Goal: Task Accomplishment & Management: Manage account settings

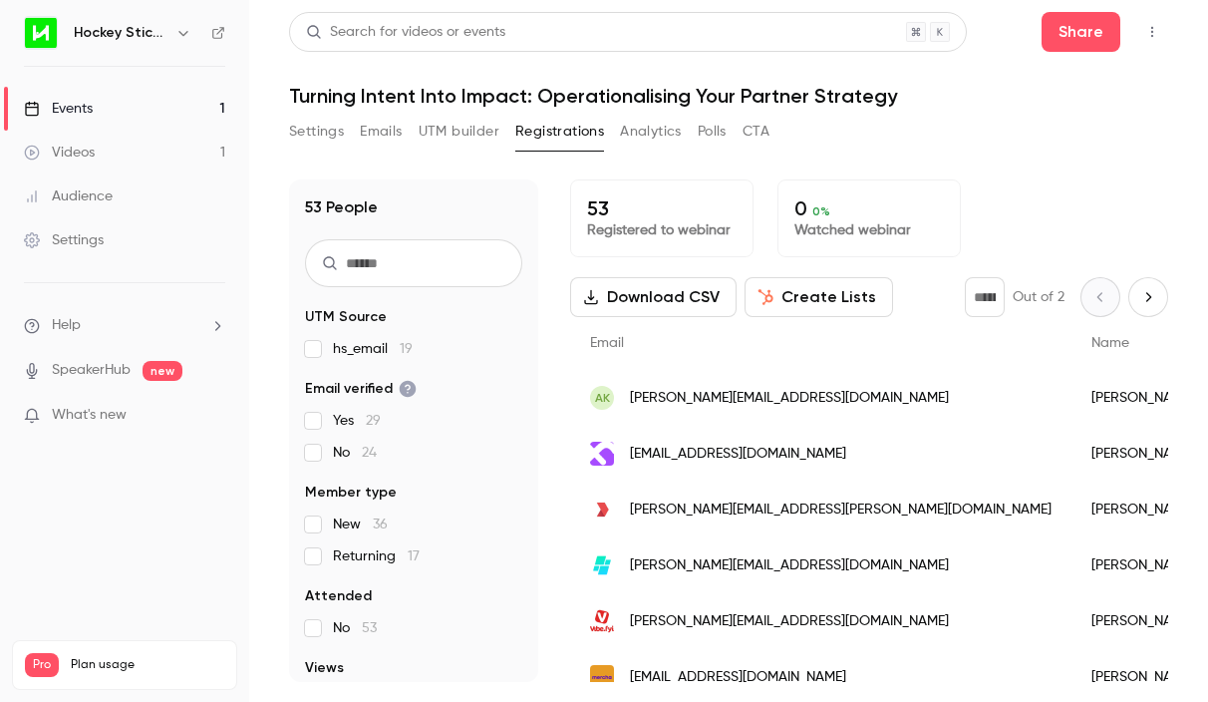
click at [1157, 293] on icon "Next page" at bounding box center [1148, 297] width 22 height 16
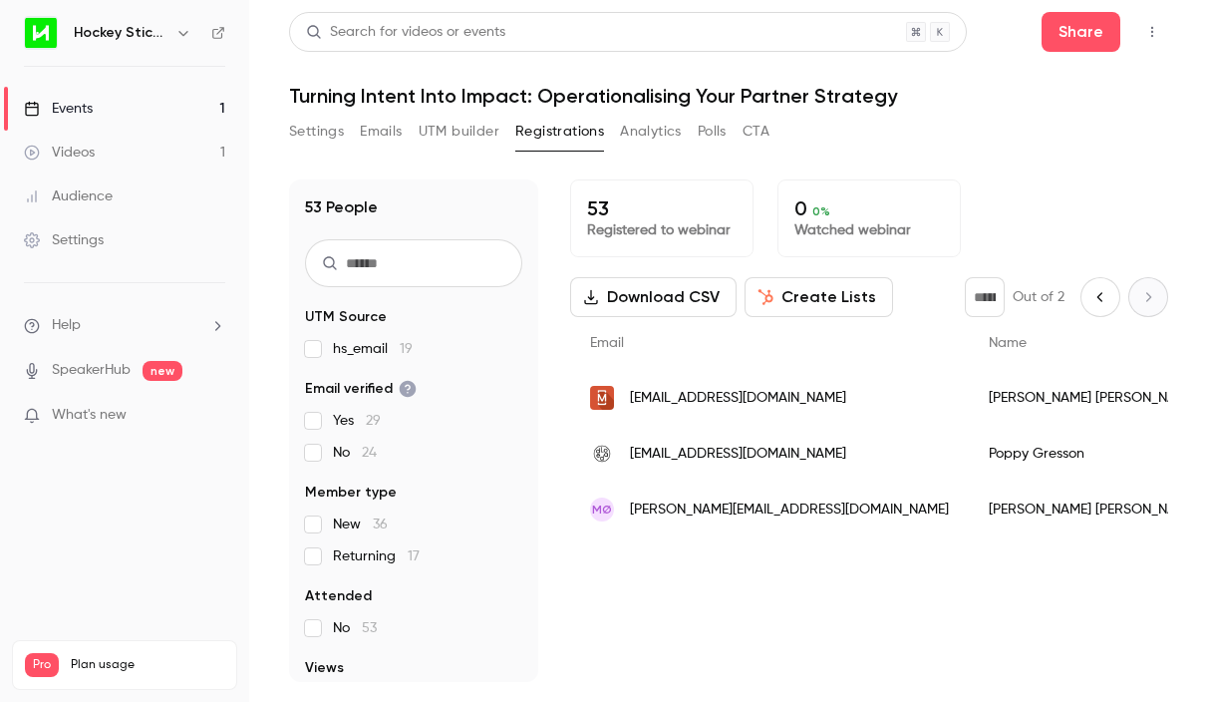
click at [1097, 292] on icon "Previous page" at bounding box center [1100, 297] width 22 height 16
type input "*"
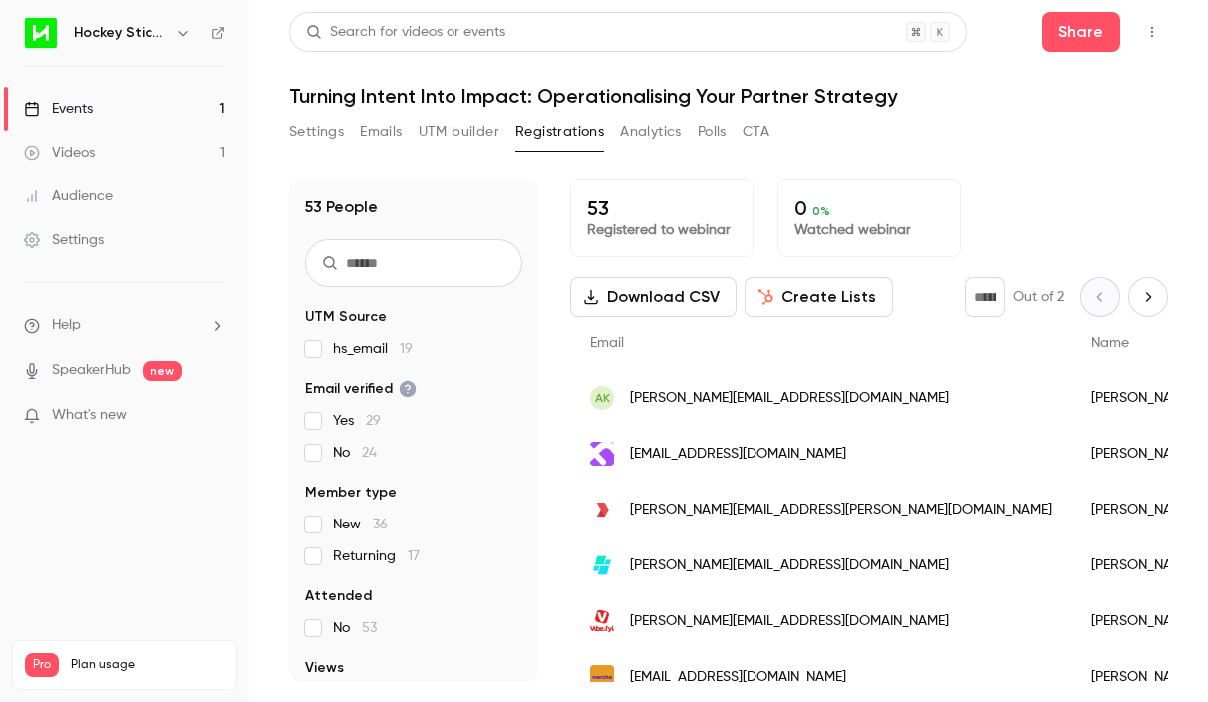
click at [112, 105] on link "Events 1" at bounding box center [124, 109] width 249 height 44
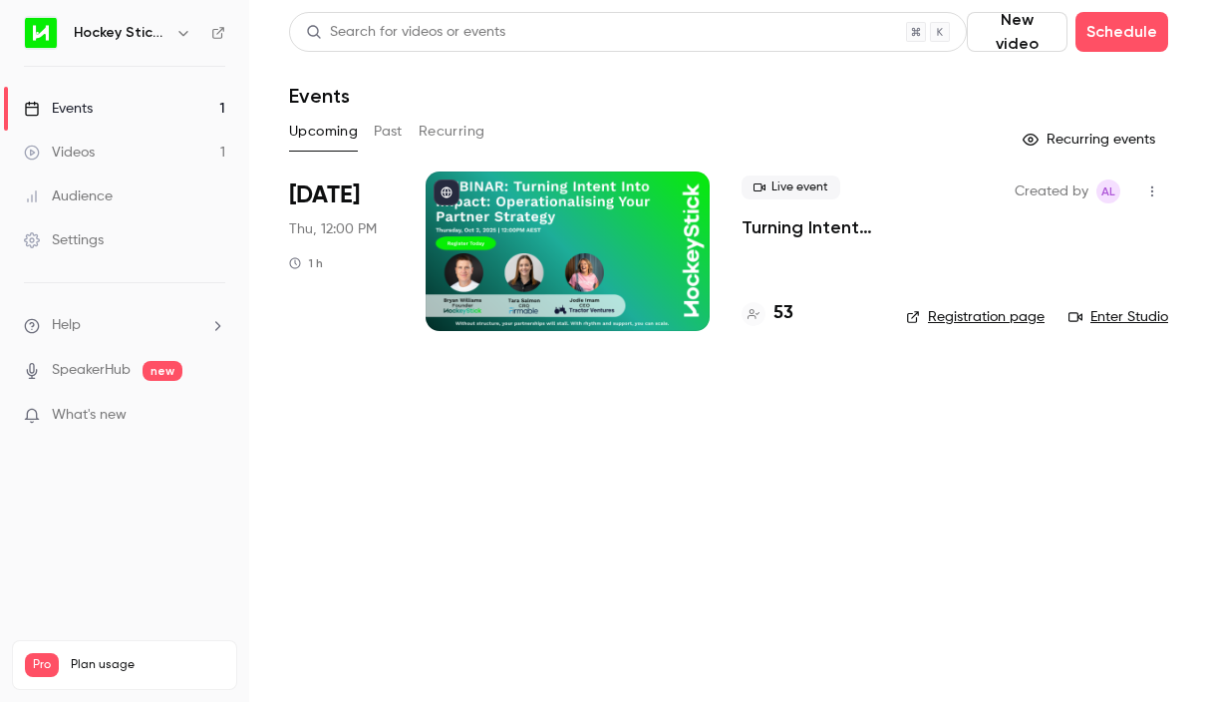
click at [647, 217] on div at bounding box center [568, 250] width 284 height 159
click at [968, 329] on div "Created by AL Registration page Enter Studio" at bounding box center [1037, 250] width 262 height 159
click at [968, 320] on link "Registration page" at bounding box center [975, 317] width 139 height 20
click at [546, 243] on div at bounding box center [568, 250] width 284 height 159
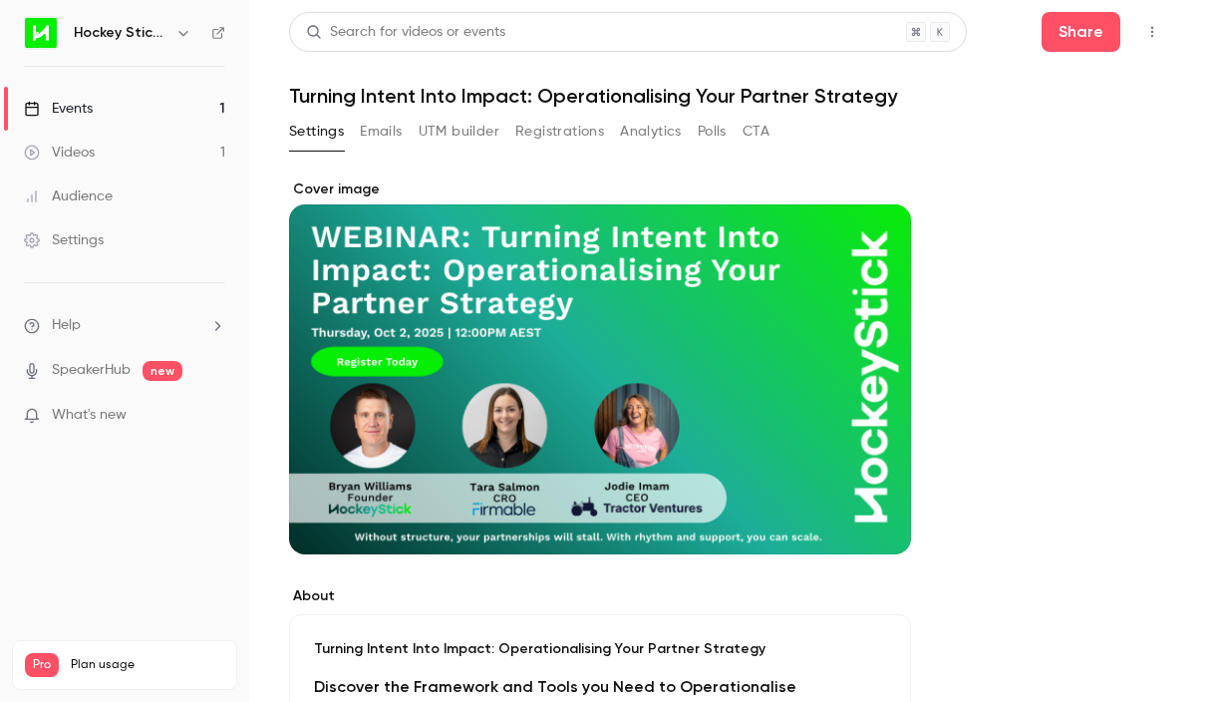
click at [545, 124] on button "Registrations" at bounding box center [559, 132] width 89 height 32
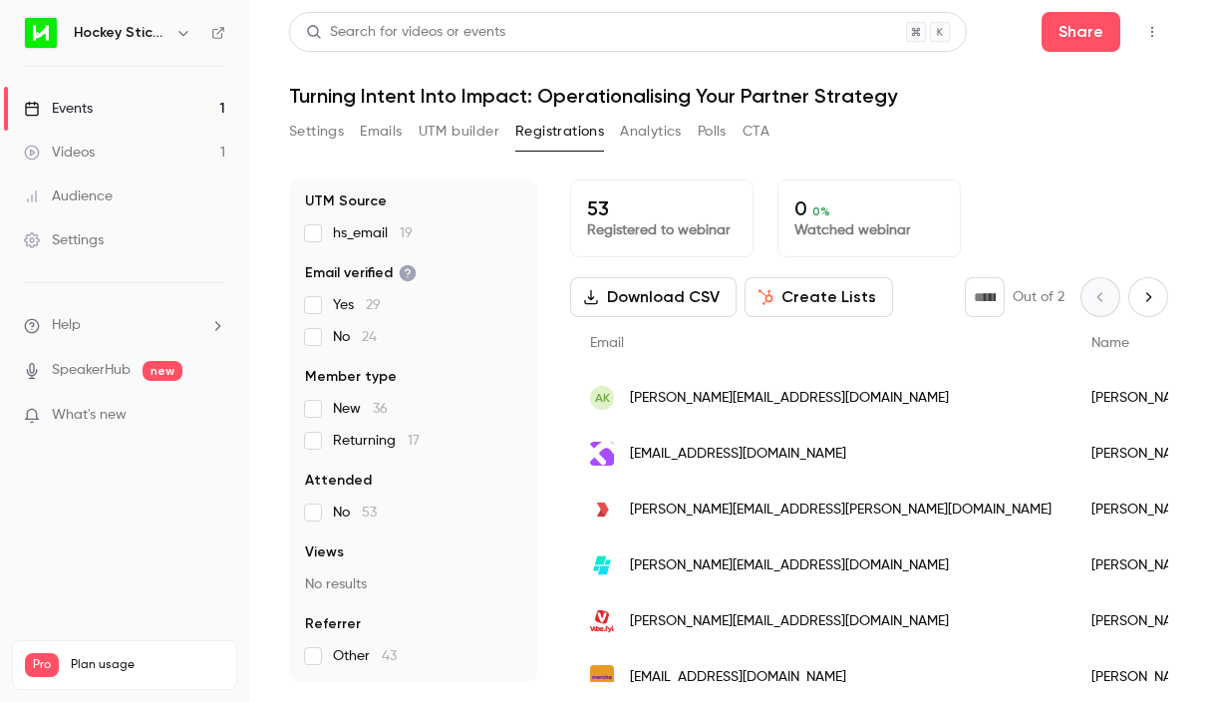
click at [640, 217] on p "53" at bounding box center [662, 208] width 150 height 24
click at [459, 138] on button "UTM builder" at bounding box center [459, 132] width 81 height 32
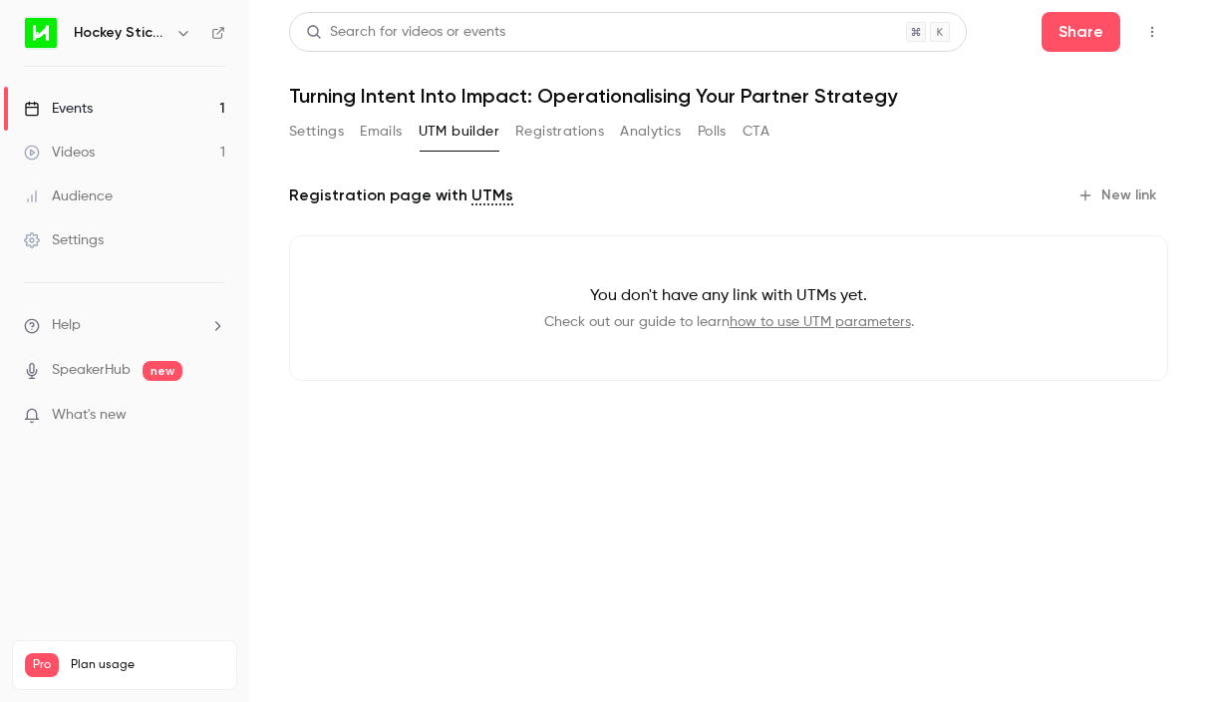
click at [362, 120] on button "Emails" at bounding box center [381, 132] width 42 height 32
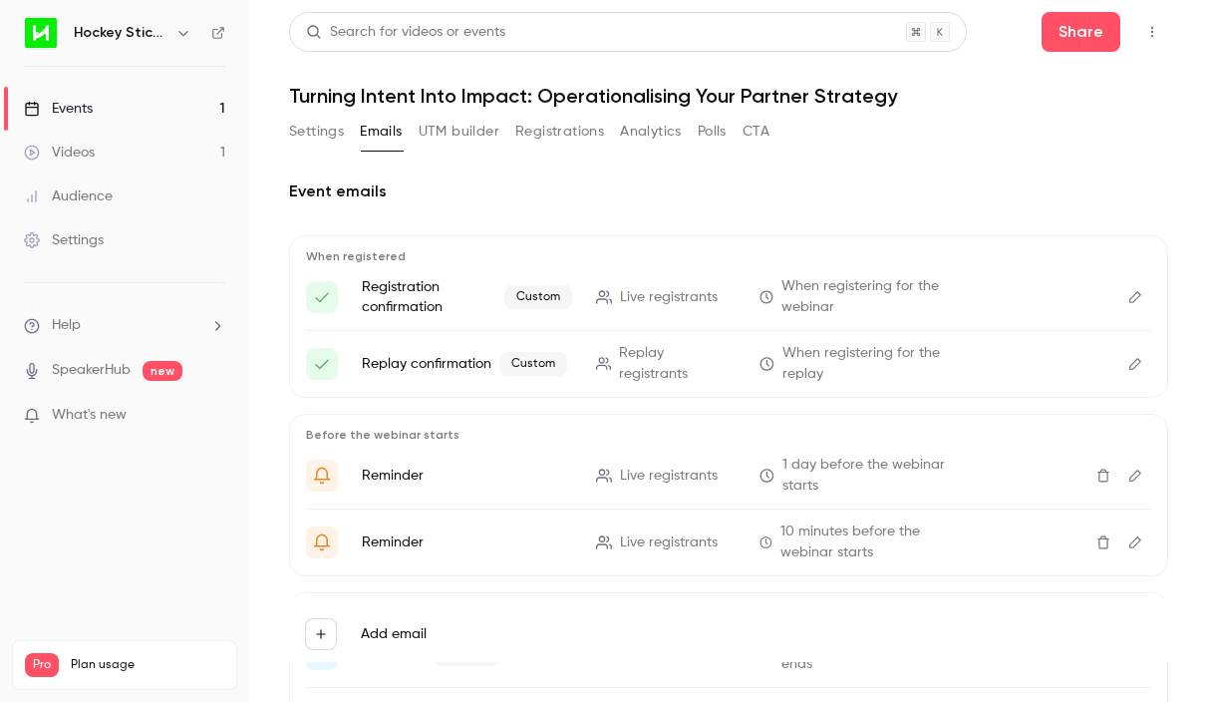
click at [103, 320] on li "Help" at bounding box center [124, 325] width 201 height 21
click at [772, 198] on div at bounding box center [604, 351] width 1208 height 702
click at [313, 126] on button "Settings" at bounding box center [316, 132] width 55 height 32
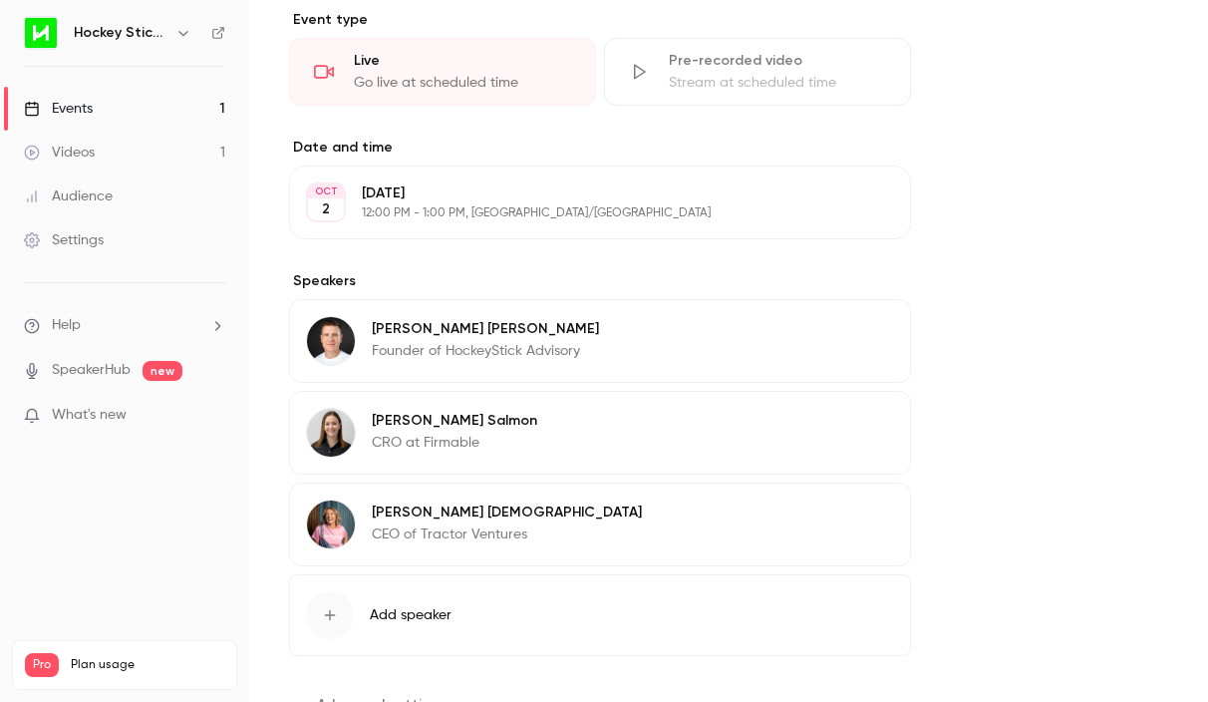
scroll to position [975, 0]
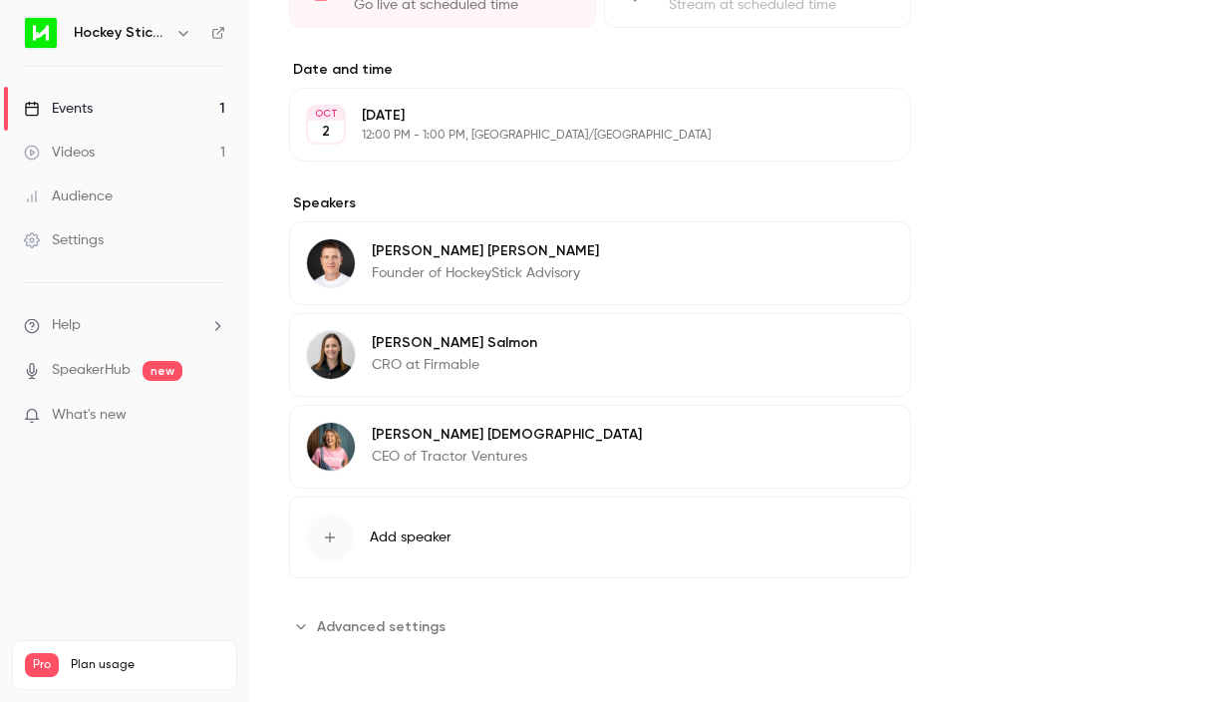
click at [340, 631] on span "Advanced settings" at bounding box center [381, 626] width 129 height 21
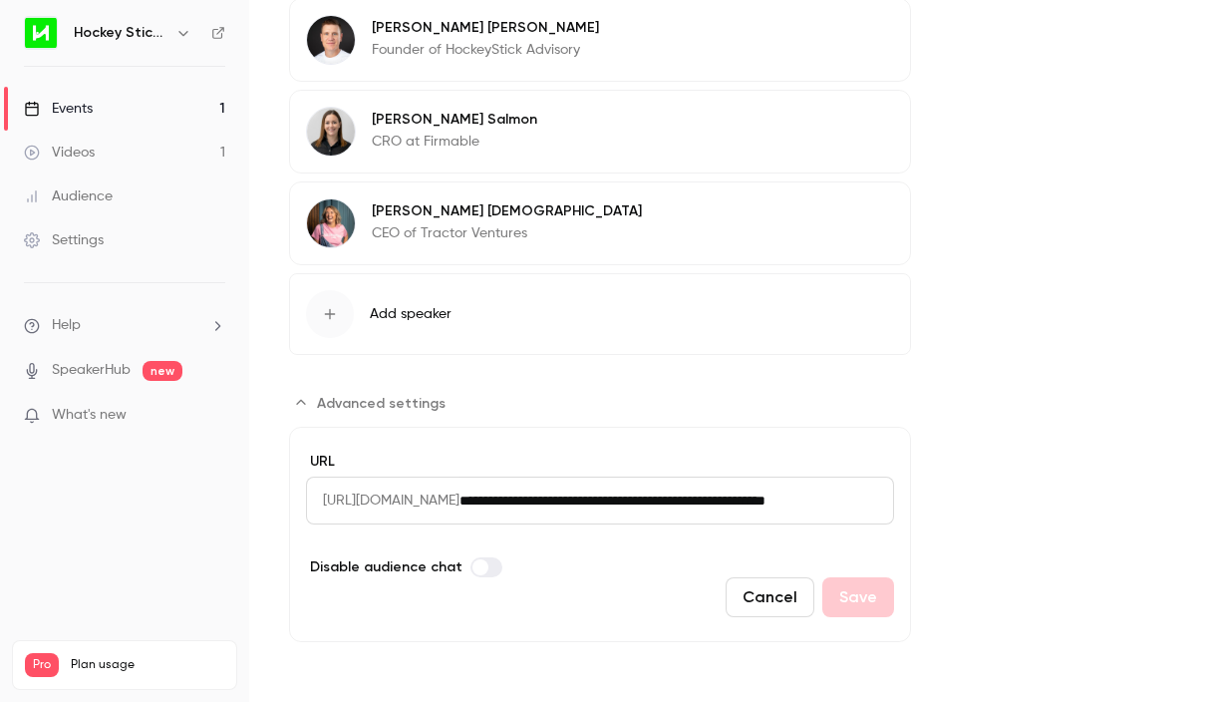
click at [92, 230] on div "Settings" at bounding box center [64, 240] width 80 height 20
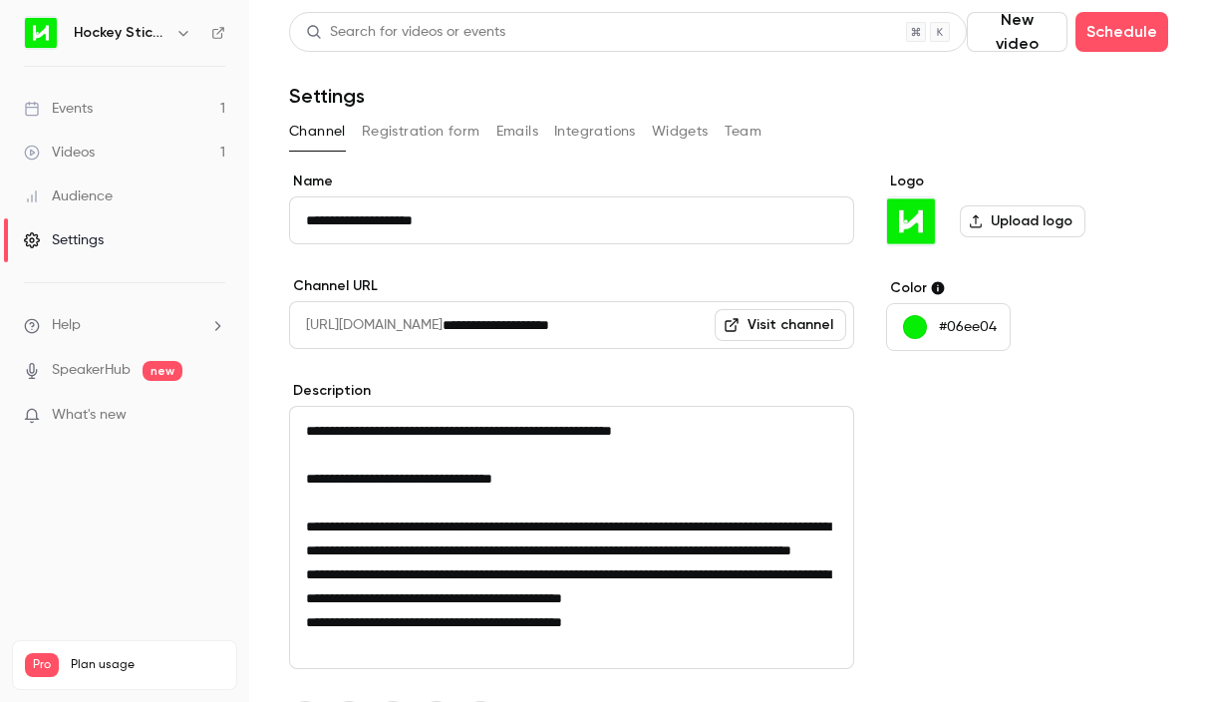
click at [418, 136] on button "Registration form" at bounding box center [421, 132] width 119 height 32
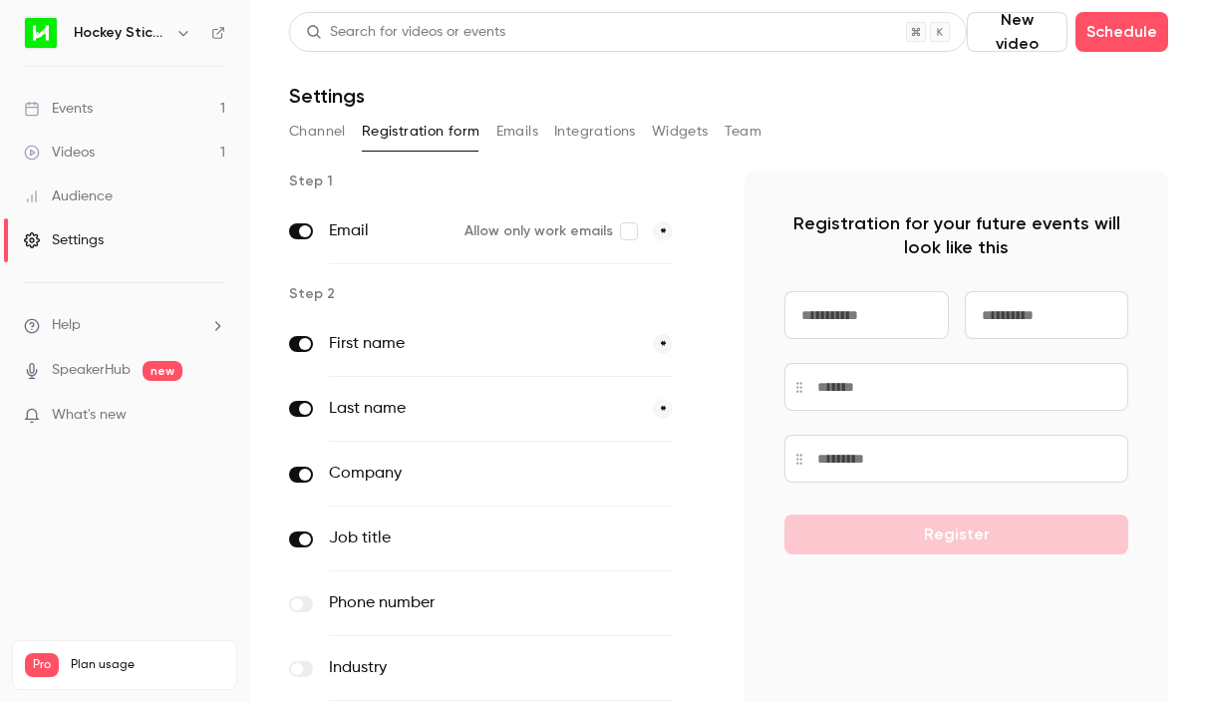
click at [665, 231] on span "*" at bounding box center [663, 231] width 20 height 20
click at [504, 128] on button "Emails" at bounding box center [517, 132] width 42 height 32
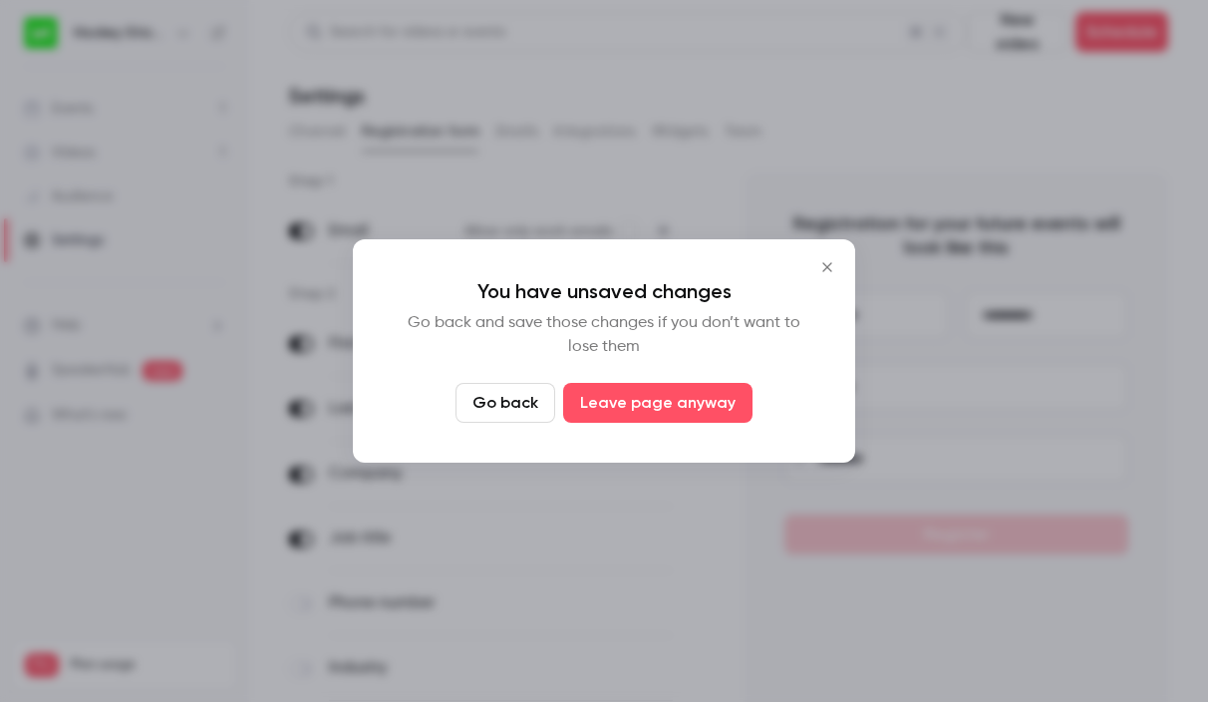
click at [837, 269] on icon "Close" at bounding box center [827, 267] width 24 height 16
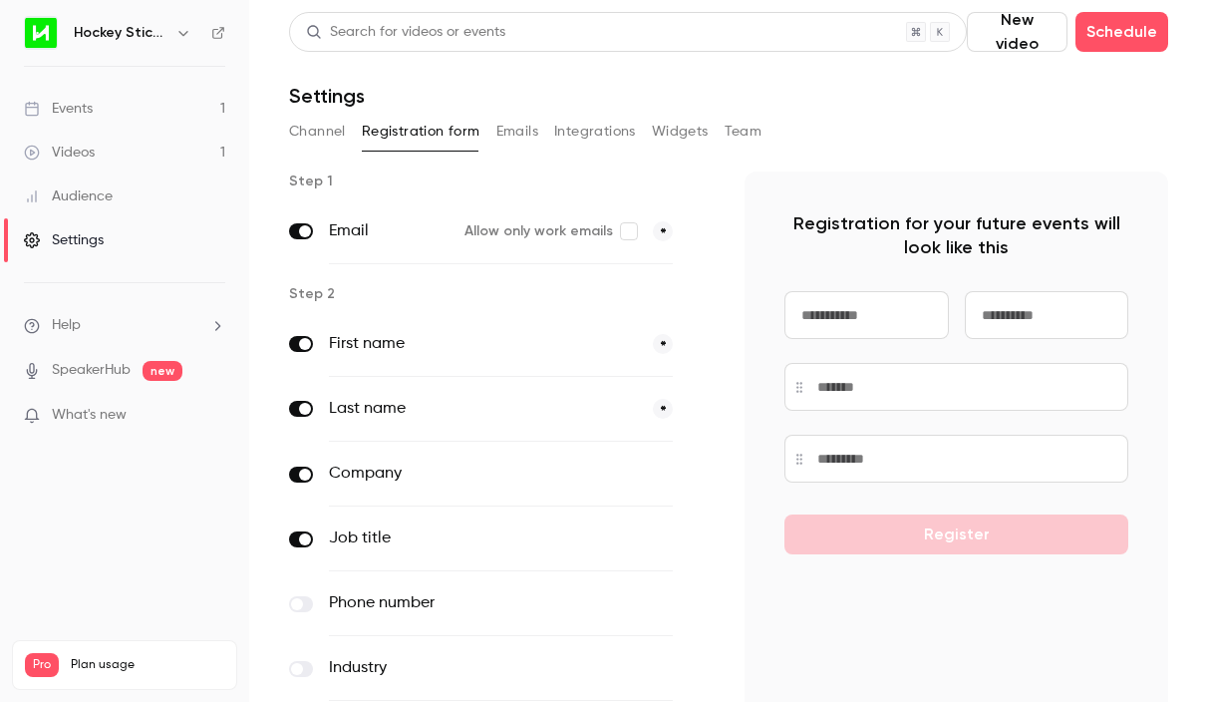
scroll to position [151, 0]
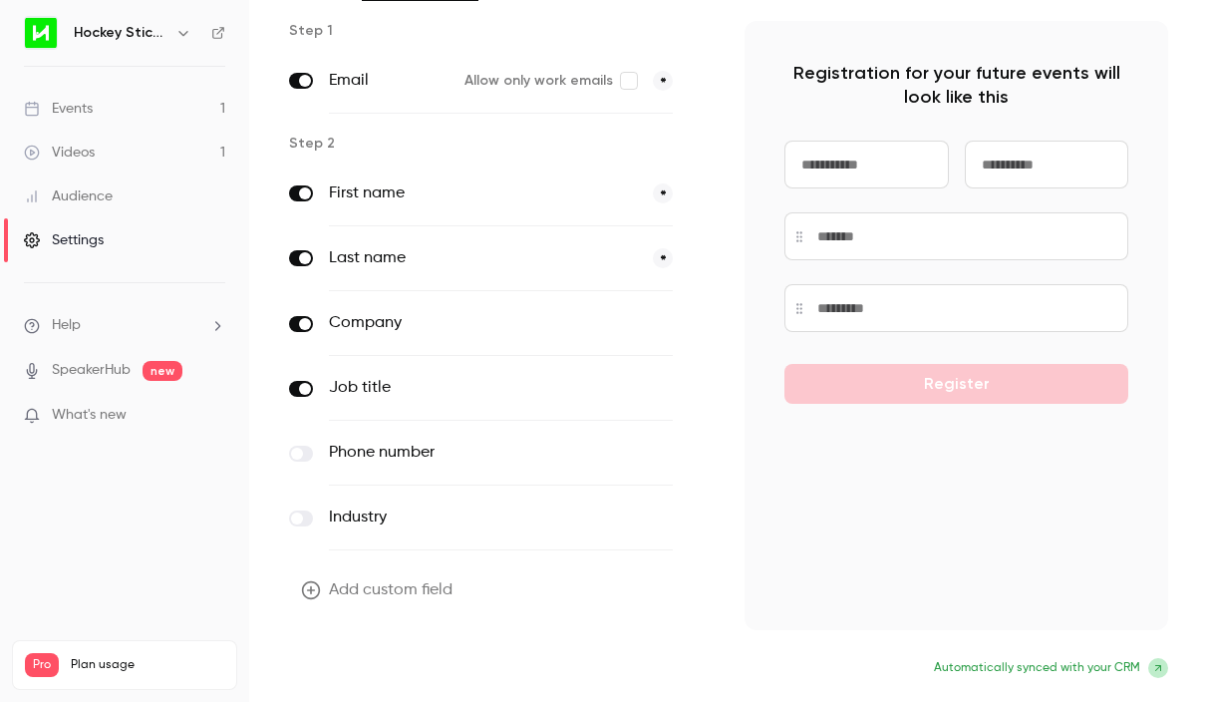
click at [366, 676] on button "Update form" at bounding box center [356, 670] width 135 height 40
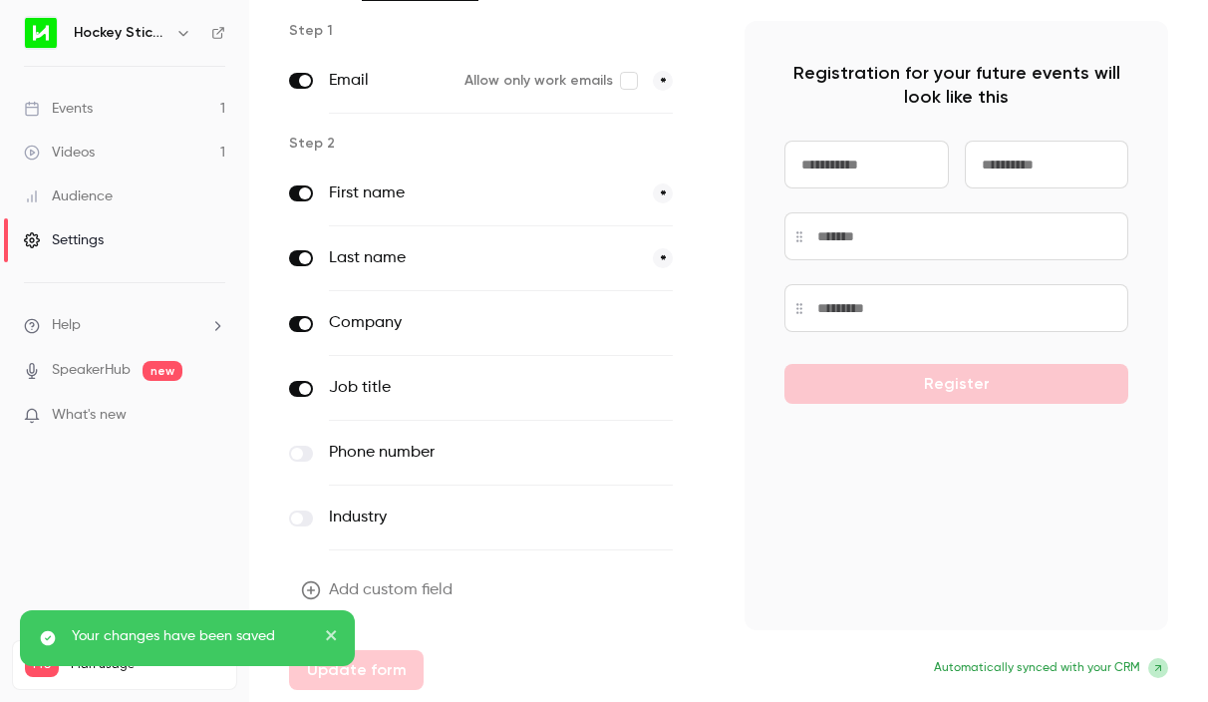
click at [333, 630] on icon "close" at bounding box center [332, 635] width 14 height 16
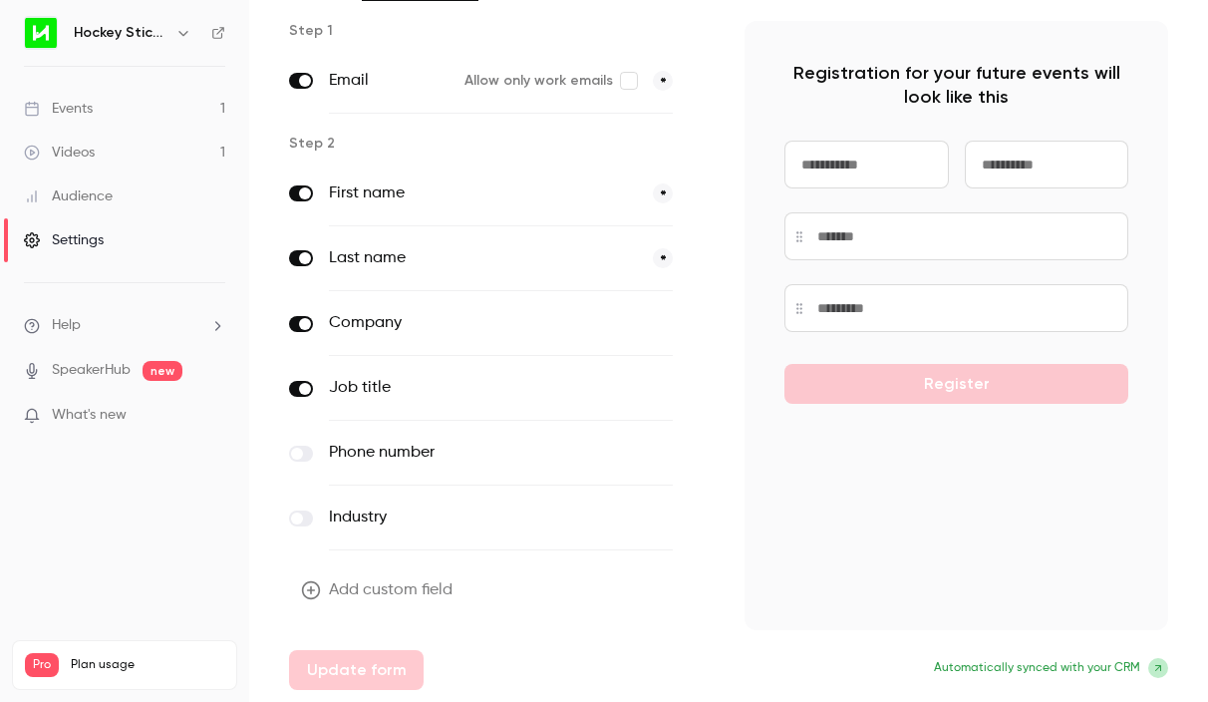
scroll to position [0, 0]
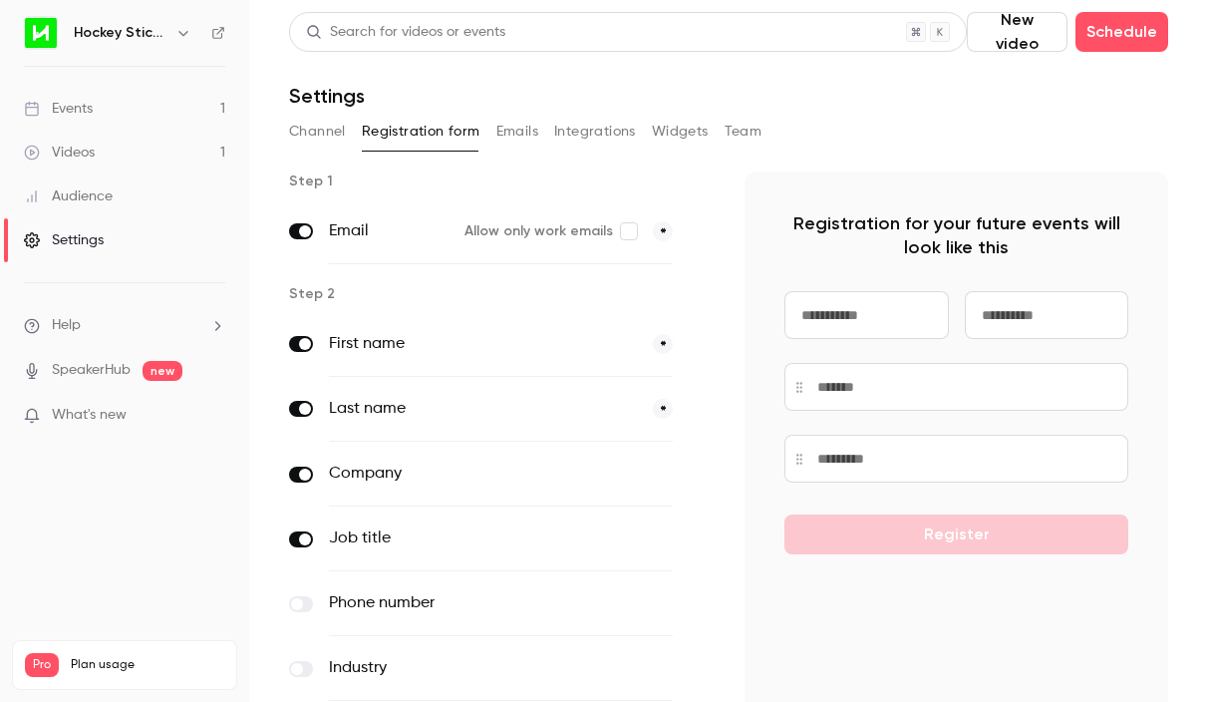
click at [508, 122] on button "Emails" at bounding box center [517, 132] width 42 height 32
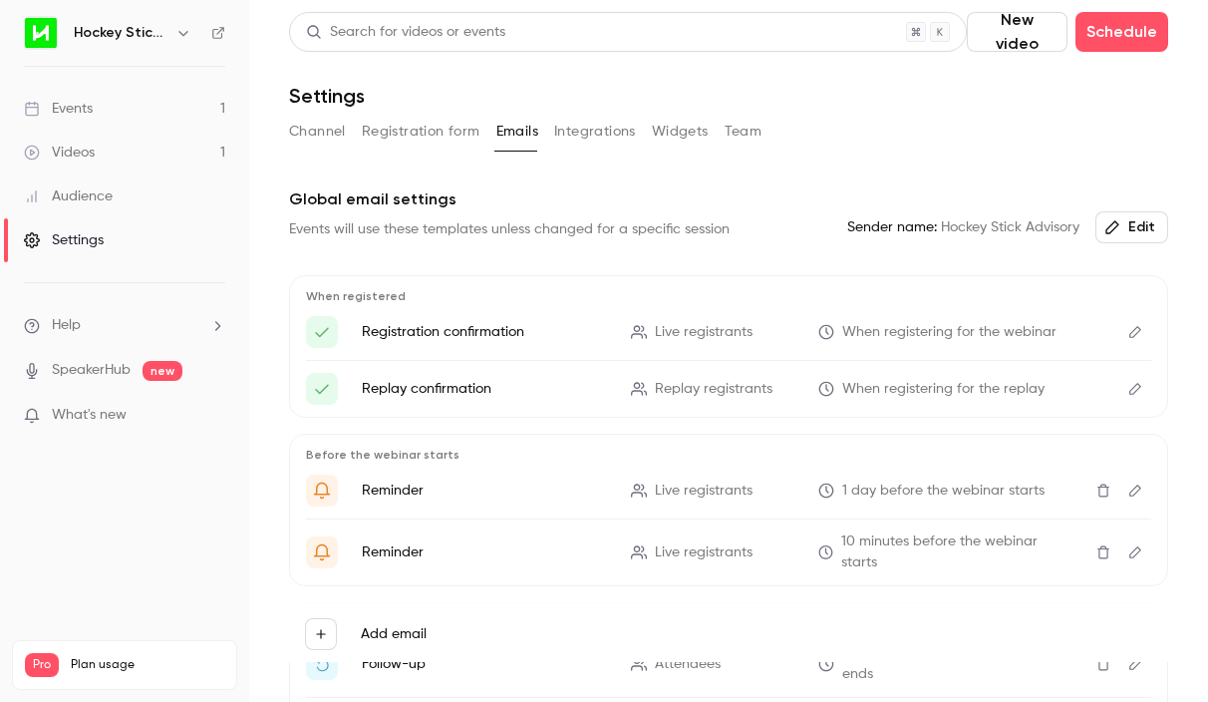
click at [566, 128] on button "Integrations" at bounding box center [595, 132] width 82 height 32
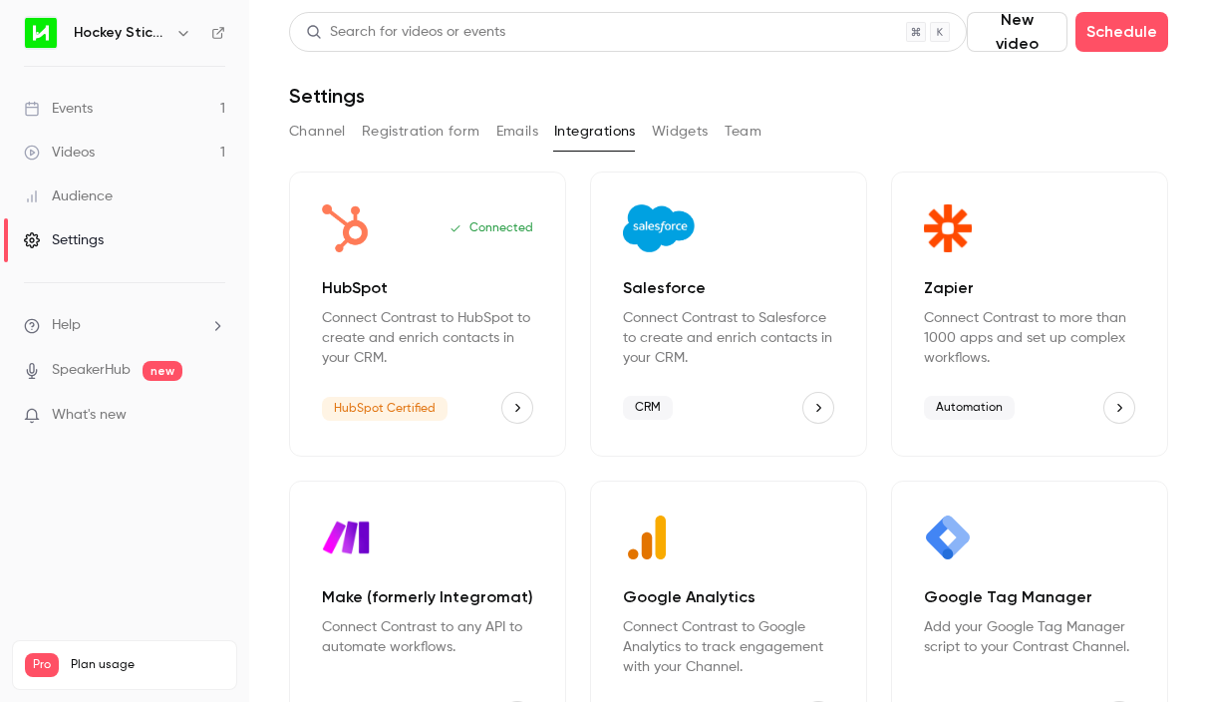
click at [663, 118] on button "Widgets" at bounding box center [680, 132] width 57 height 32
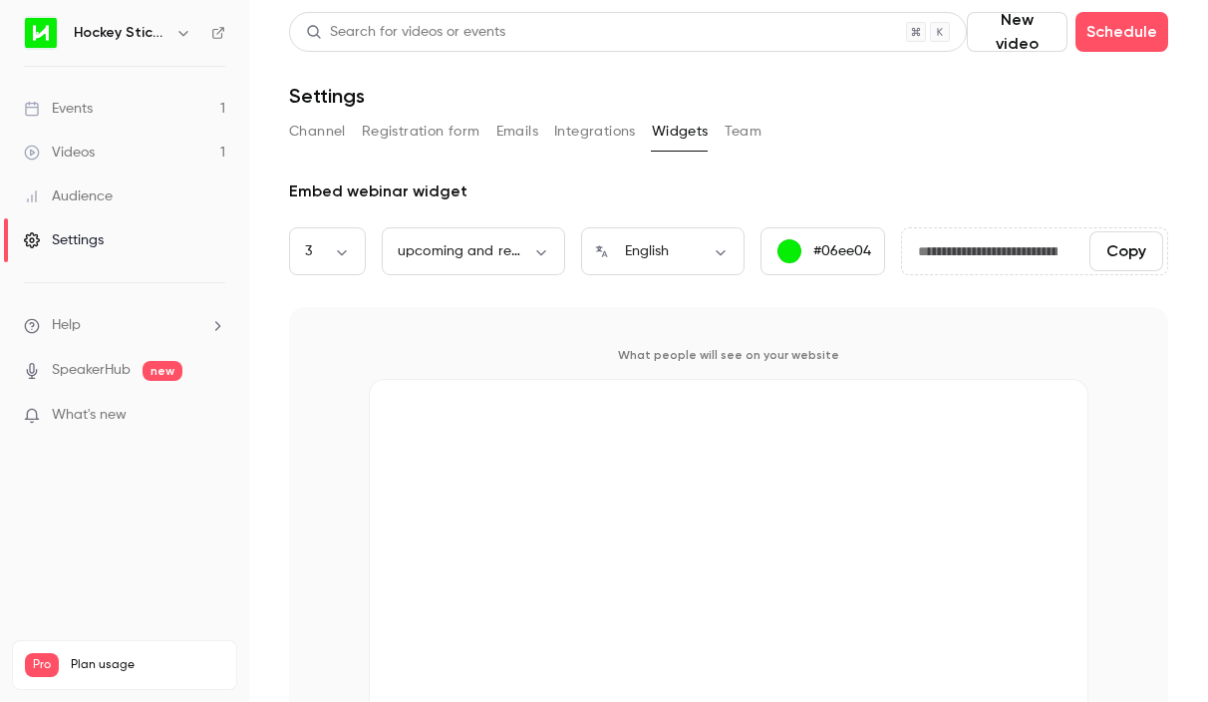
click at [102, 115] on link "Events 1" at bounding box center [124, 109] width 249 height 44
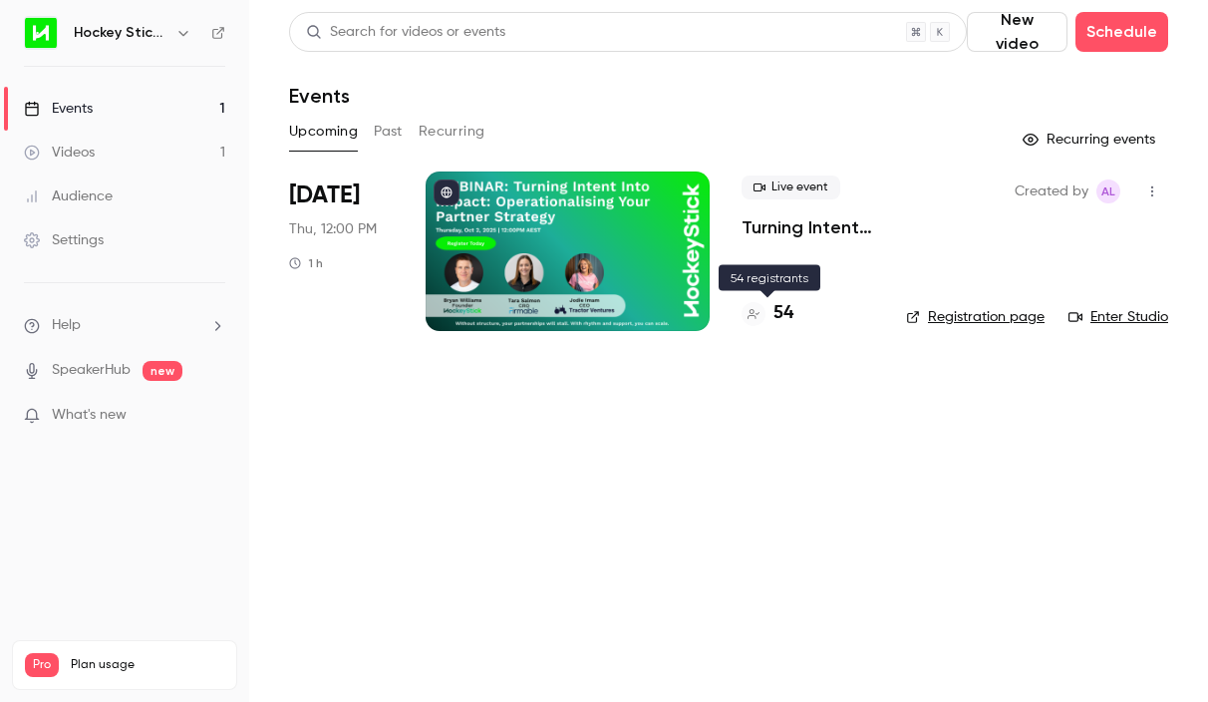
click at [785, 310] on h4 "54" at bounding box center [783, 313] width 20 height 27
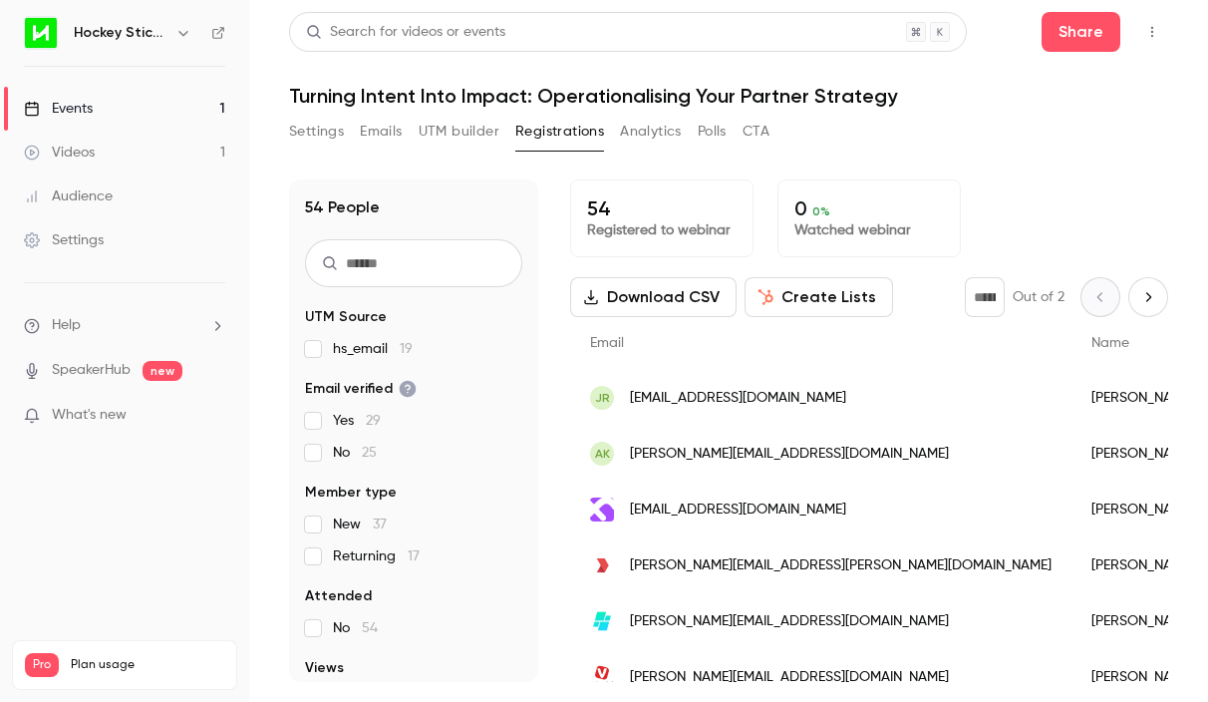
click at [1156, 298] on icon "Next page" at bounding box center [1148, 297] width 22 height 16
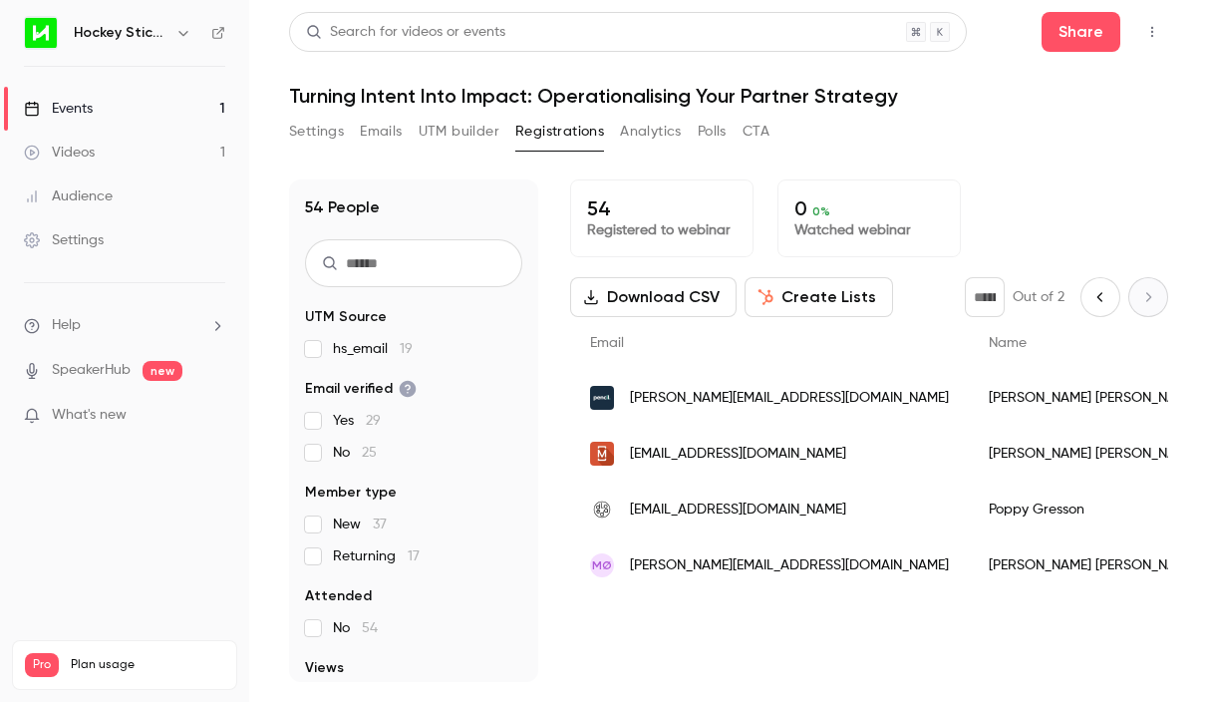
click at [1095, 301] on icon "Previous page" at bounding box center [1100, 297] width 22 height 16
type input "*"
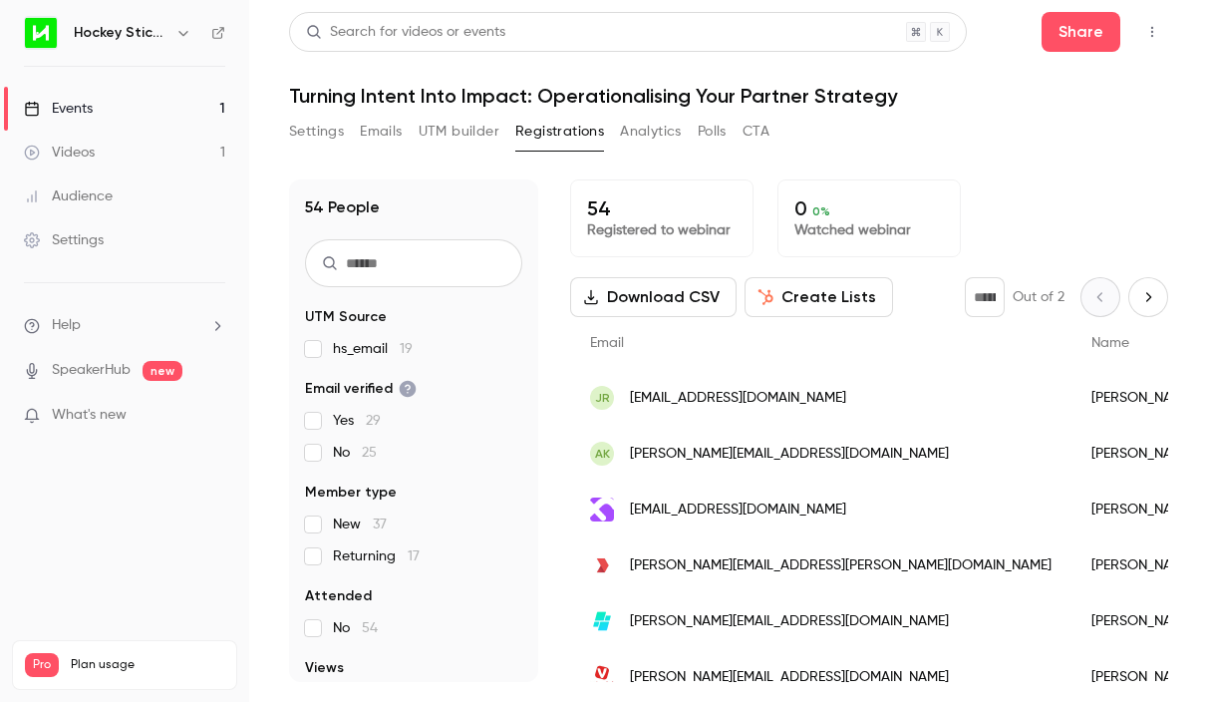
click at [394, 277] on input "text" at bounding box center [413, 263] width 217 height 48
type input "*****"
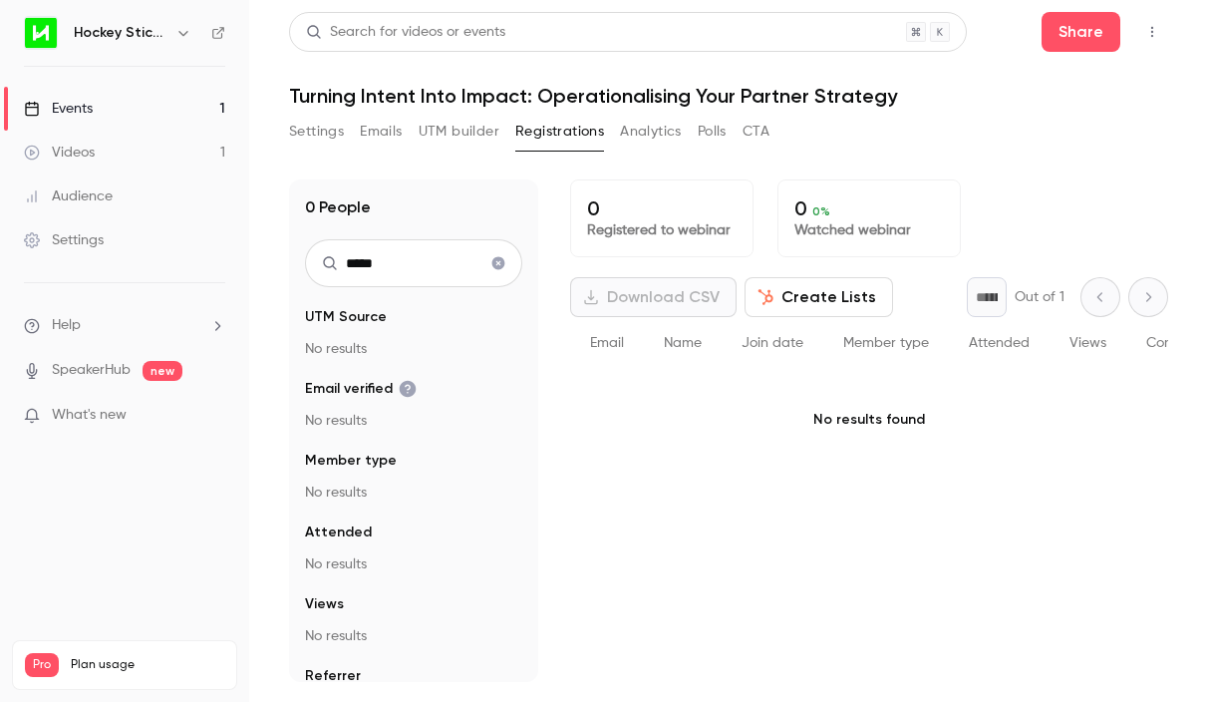
click at [496, 264] on icon "Clear search" at bounding box center [498, 263] width 16 height 14
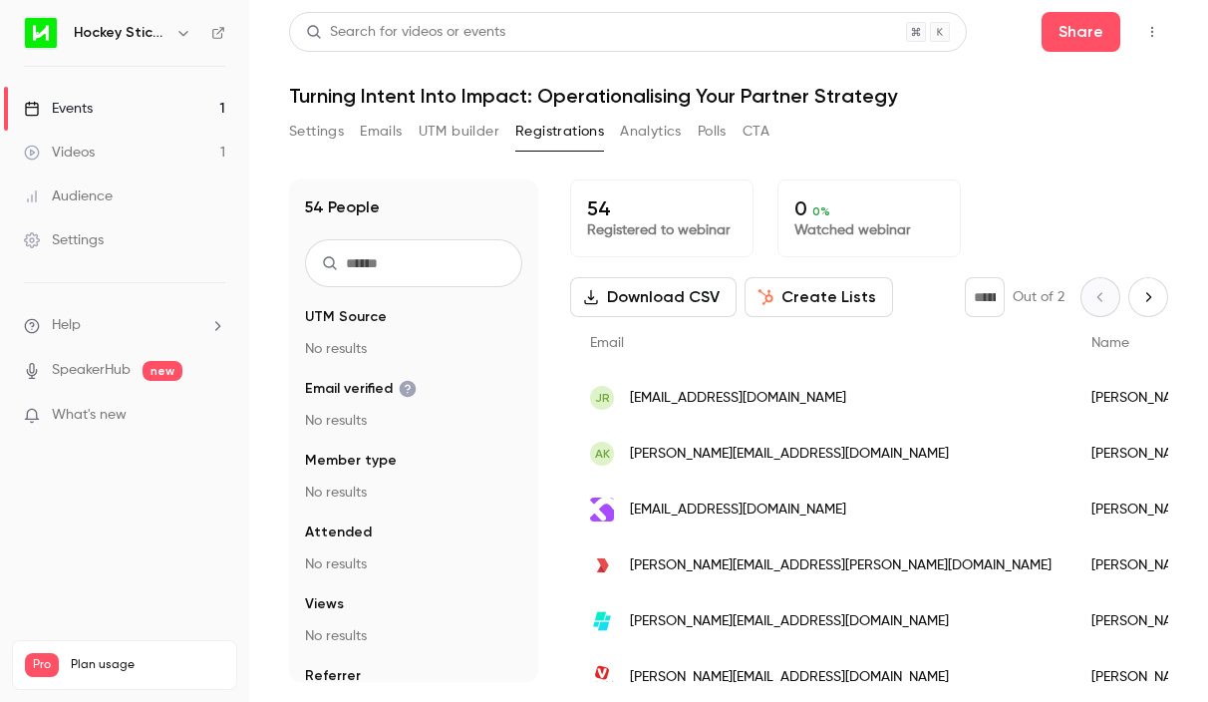
click at [427, 264] on input "text" at bounding box center [413, 263] width 217 height 48
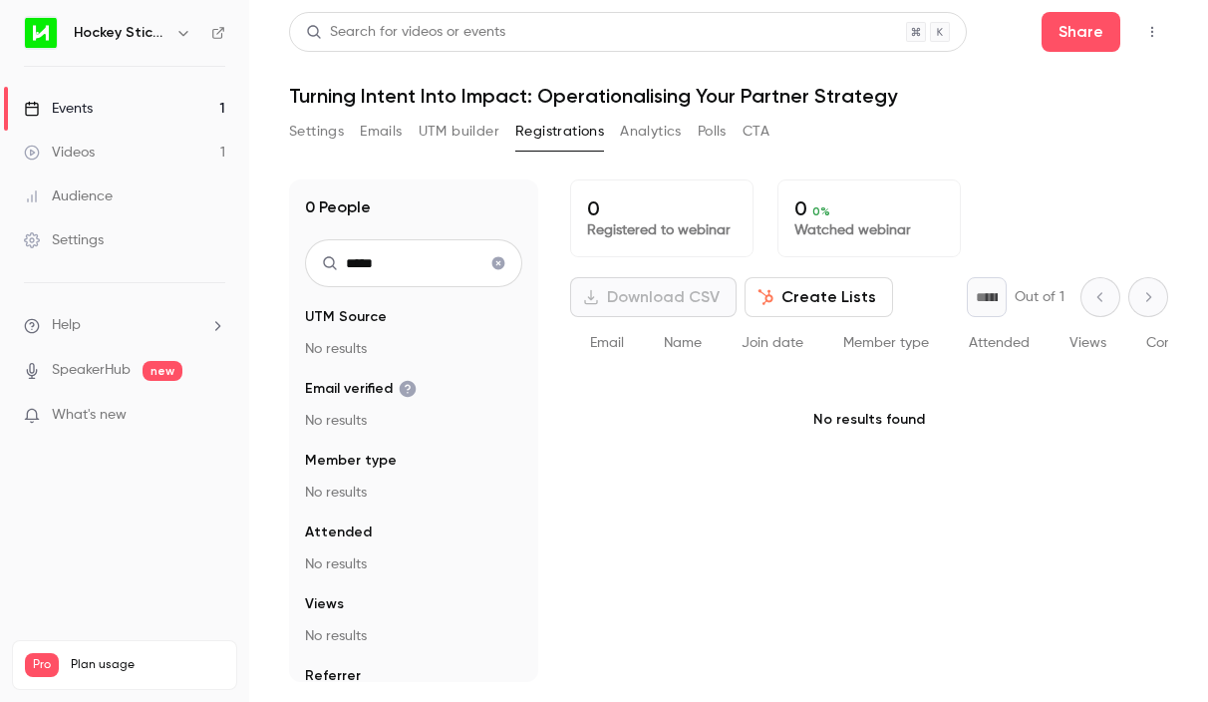
click at [410, 269] on input "*****" at bounding box center [413, 263] width 217 height 48
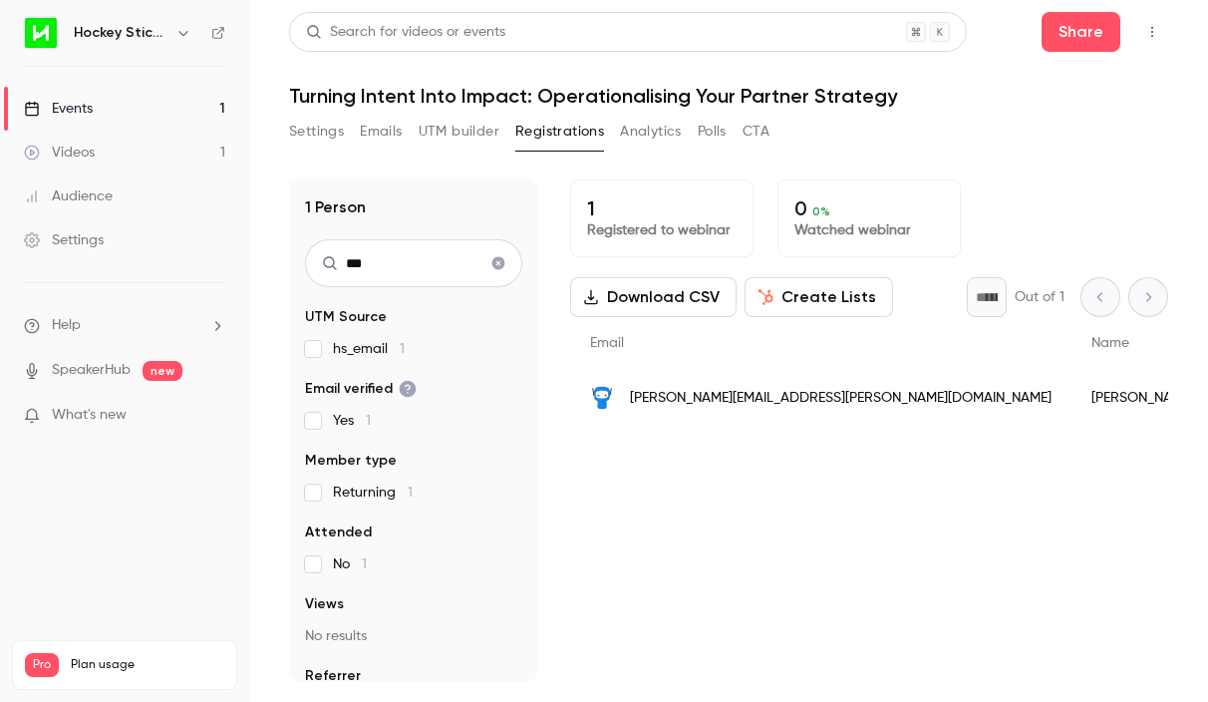
type input "***"
click at [480, 208] on div "1 Person" at bounding box center [413, 207] width 217 height 24
click at [501, 261] on icon "Clear search" at bounding box center [498, 263] width 13 height 13
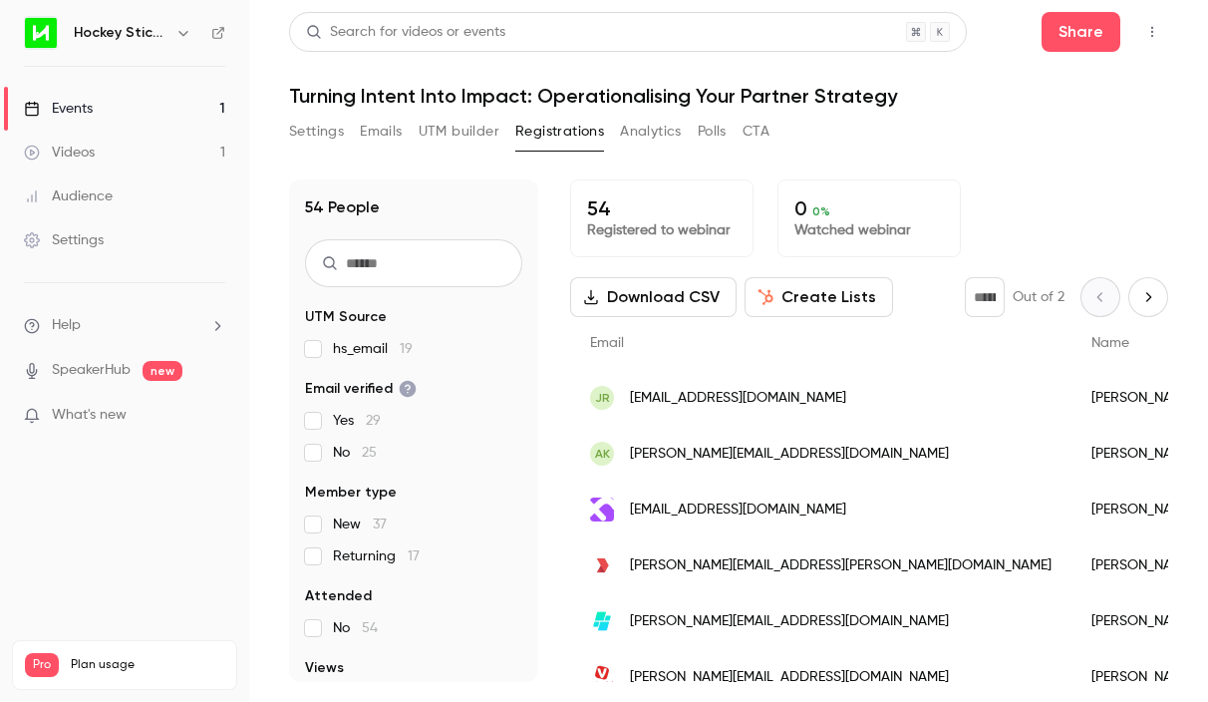
click at [410, 273] on input "text" at bounding box center [413, 263] width 217 height 48
type input "*****"
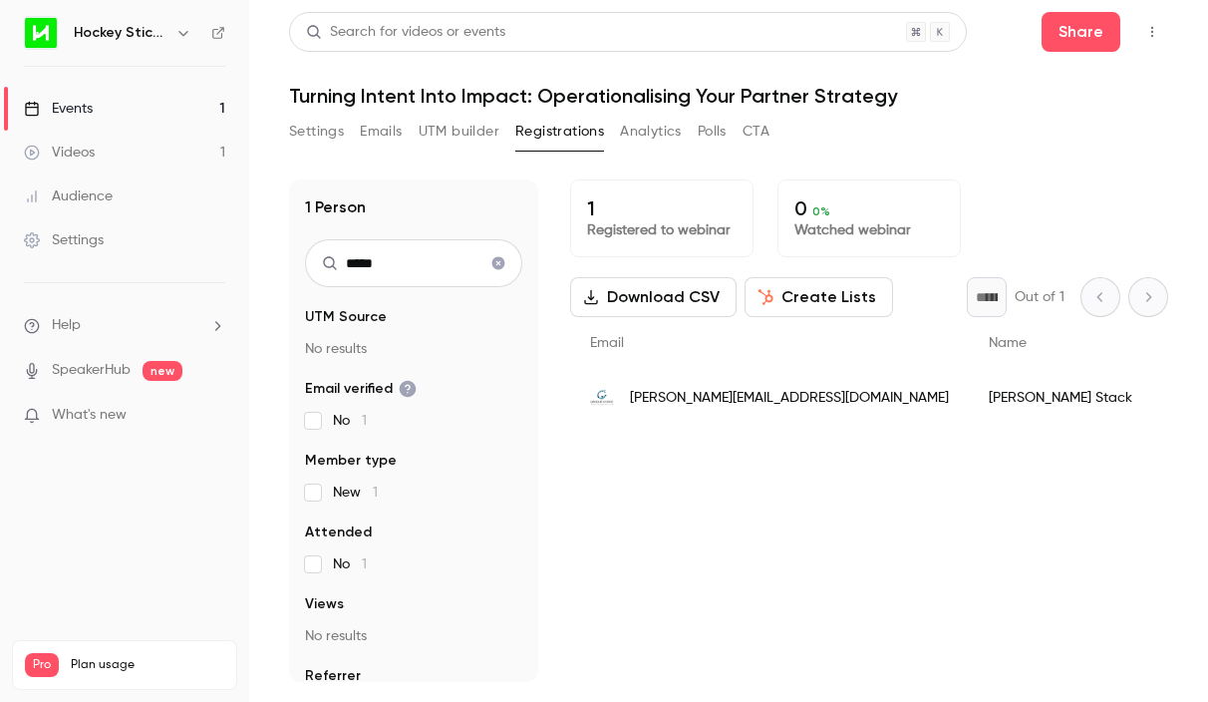
click at [499, 265] on icon "Clear search" at bounding box center [498, 263] width 13 height 13
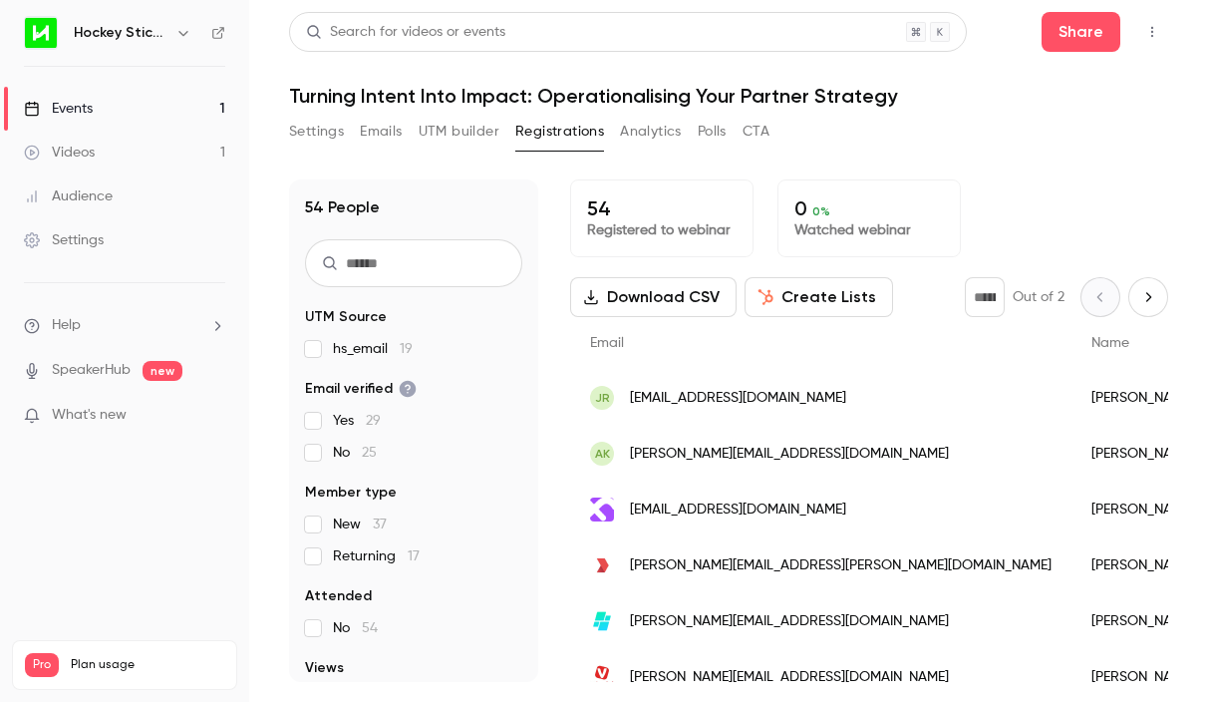
click at [475, 265] on input "text" at bounding box center [413, 263] width 217 height 48
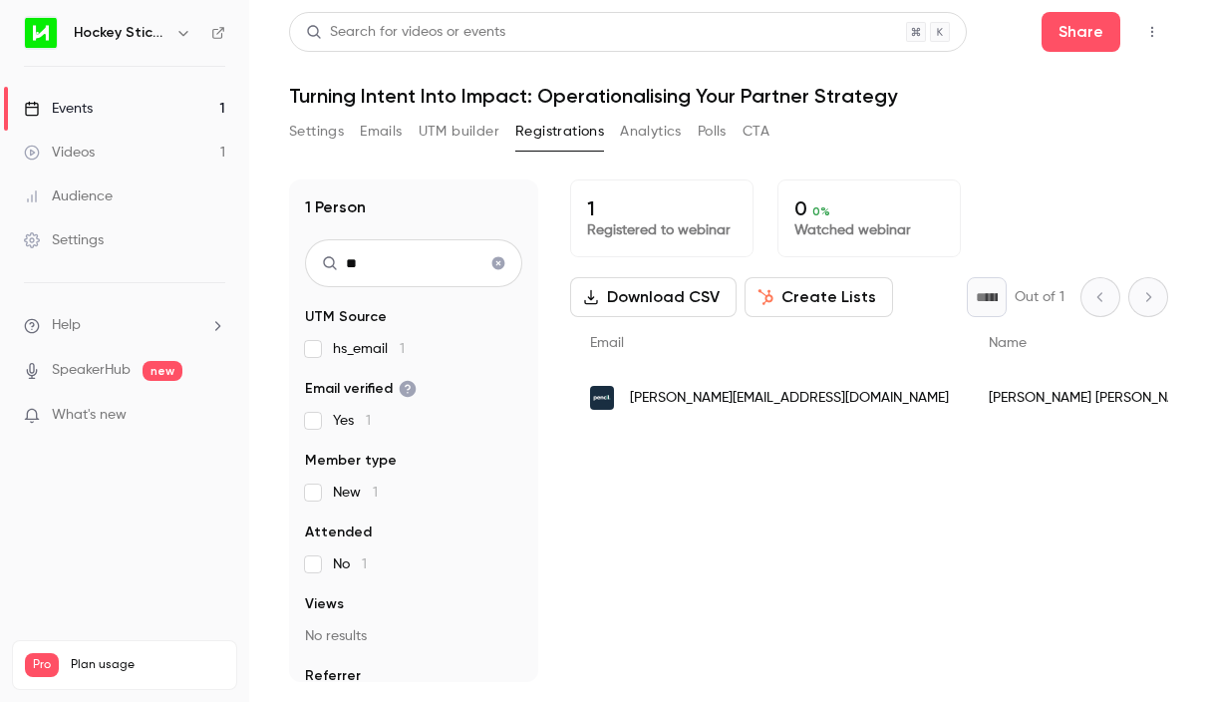
type input "*"
type input "*******"
click at [495, 256] on icon "Clear search" at bounding box center [498, 263] width 16 height 14
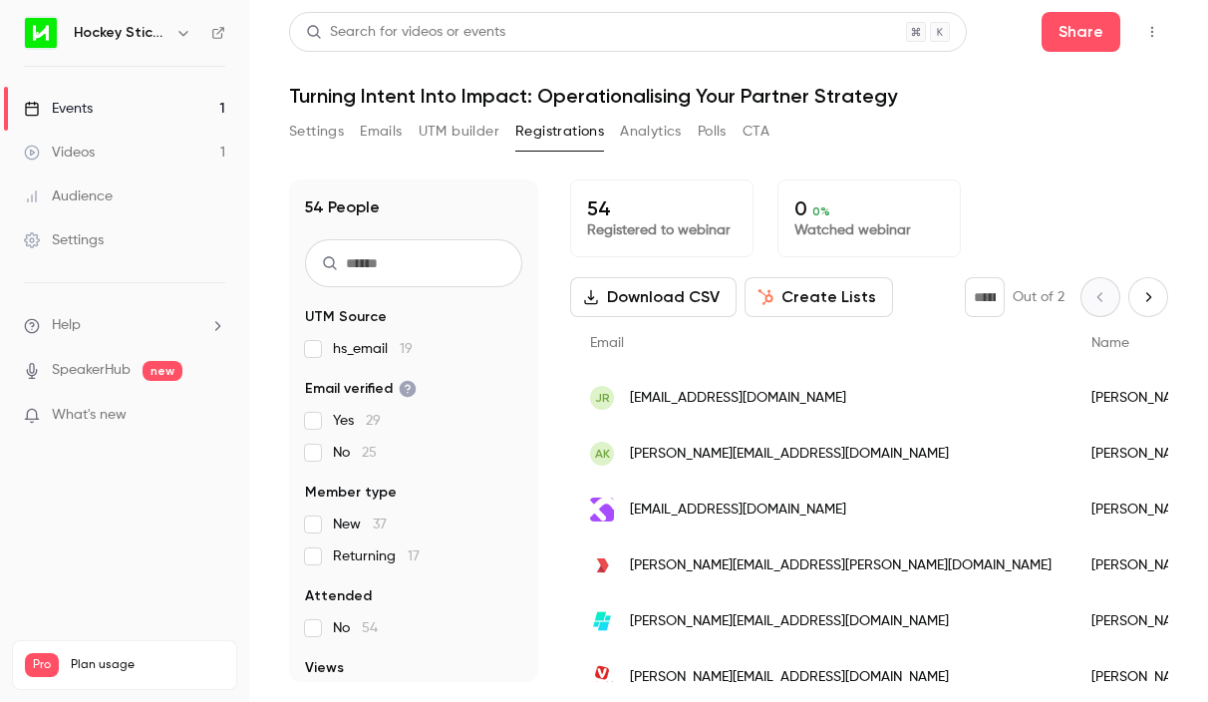
click at [495, 256] on input "text" at bounding box center [413, 263] width 217 height 48
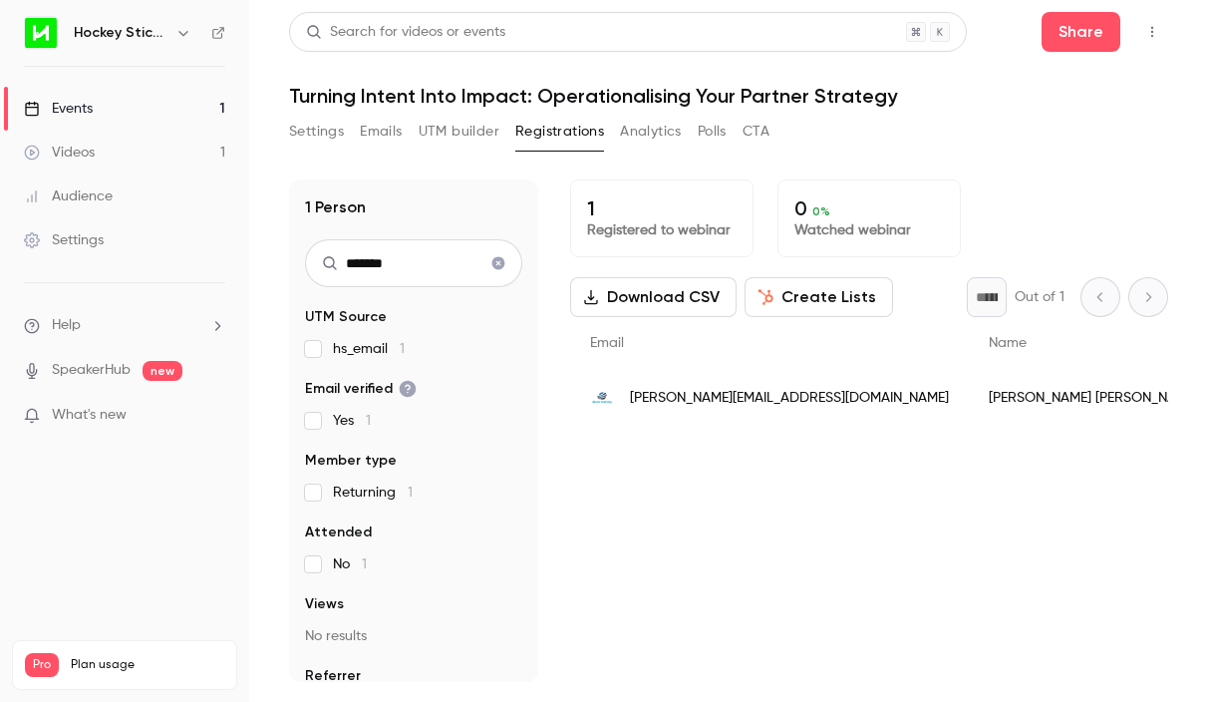
type input "*******"
click at [496, 264] on icon "Clear search" at bounding box center [498, 263] width 16 height 14
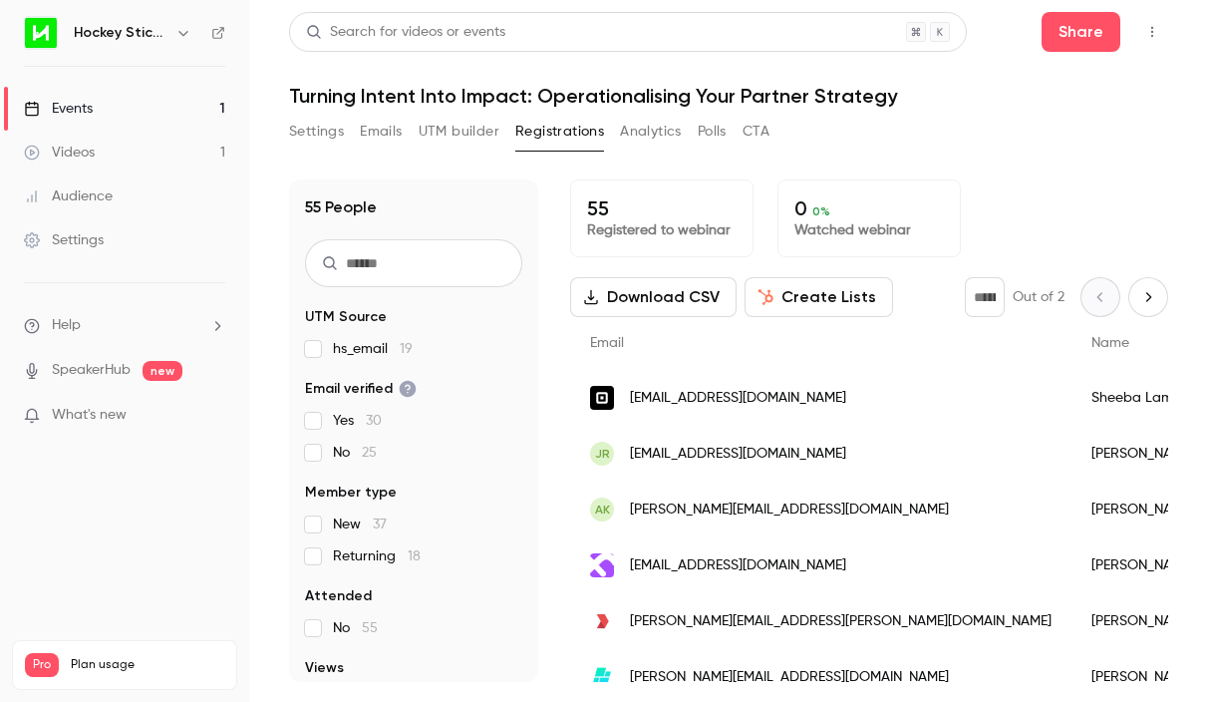
click at [432, 251] on input "text" at bounding box center [413, 263] width 217 height 48
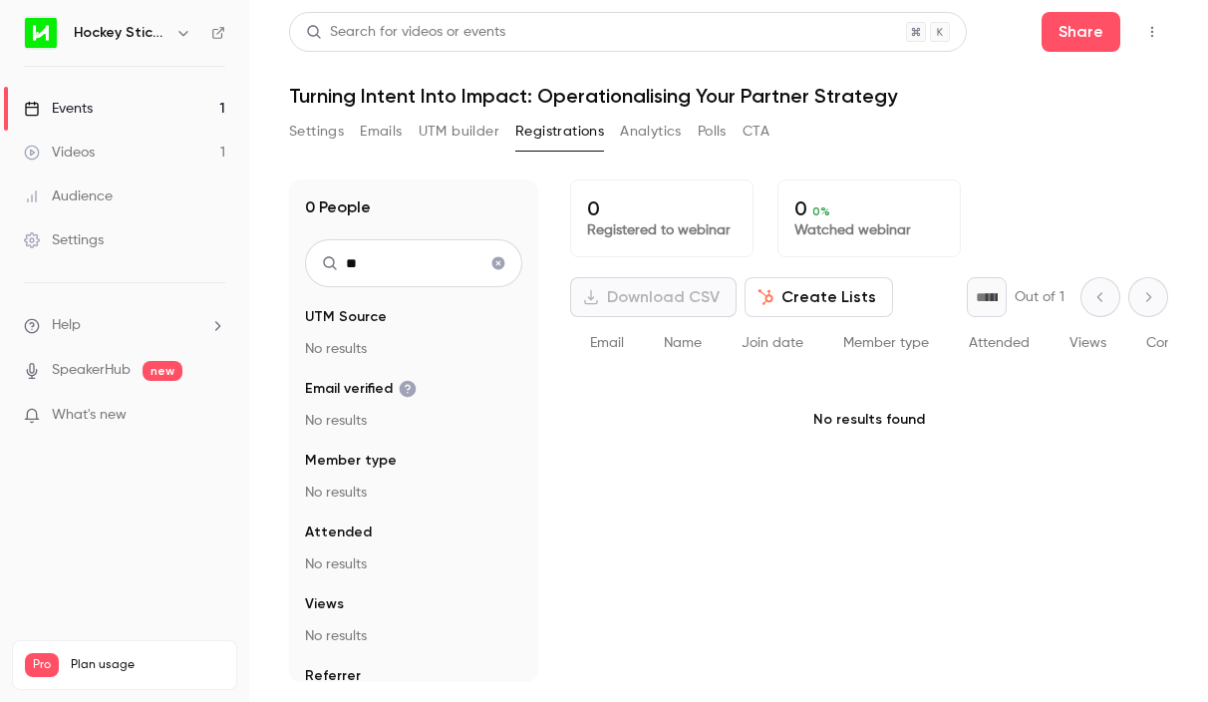
type input "*"
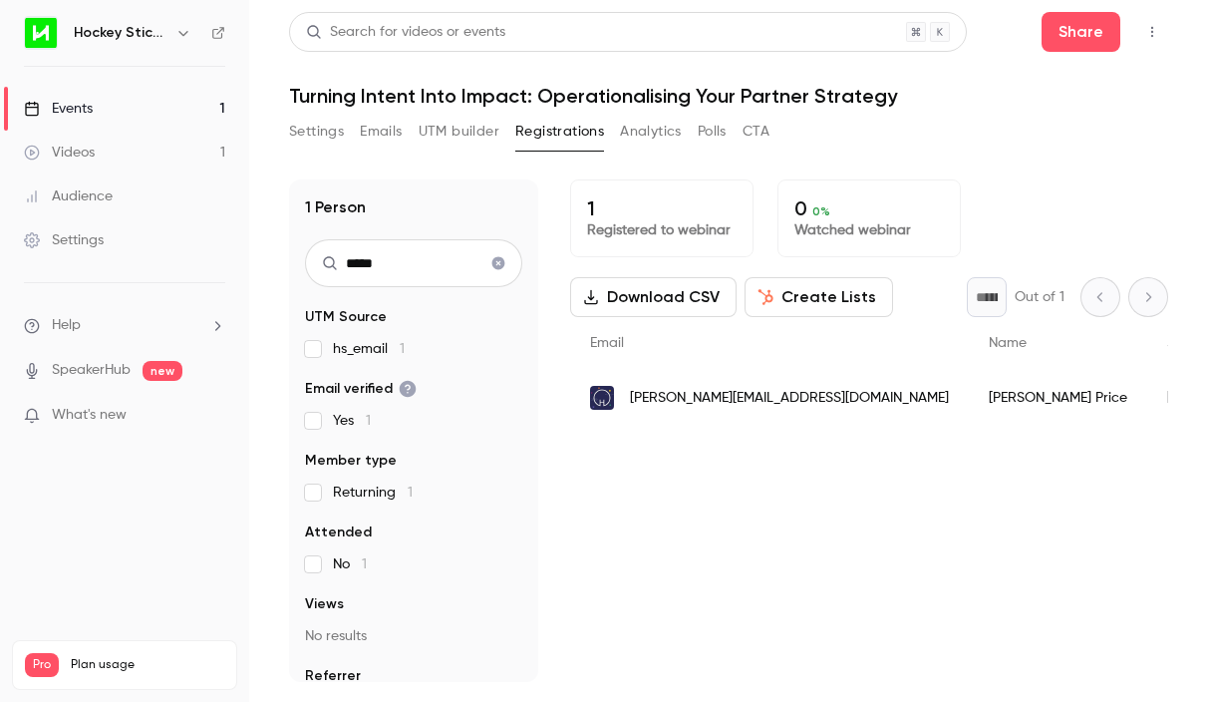
type input "*****"
click at [500, 257] on icon "Clear search" at bounding box center [498, 263] width 13 height 13
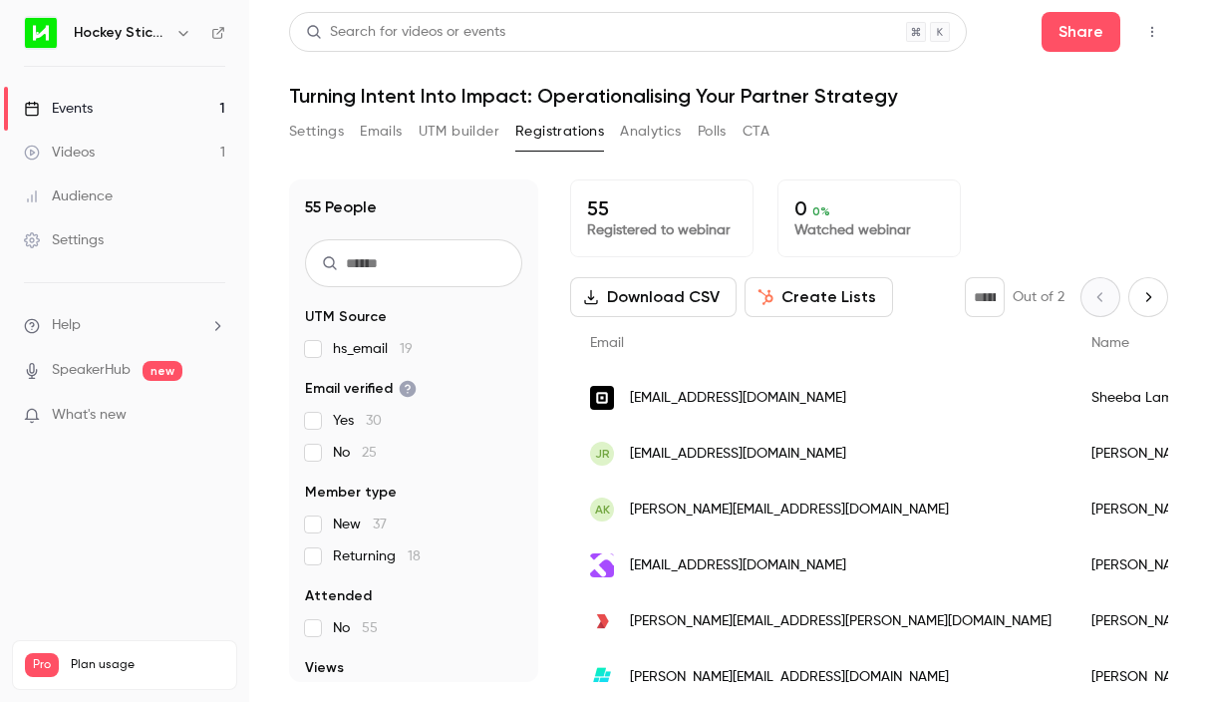
click at [455, 262] on input "text" at bounding box center [413, 263] width 217 height 48
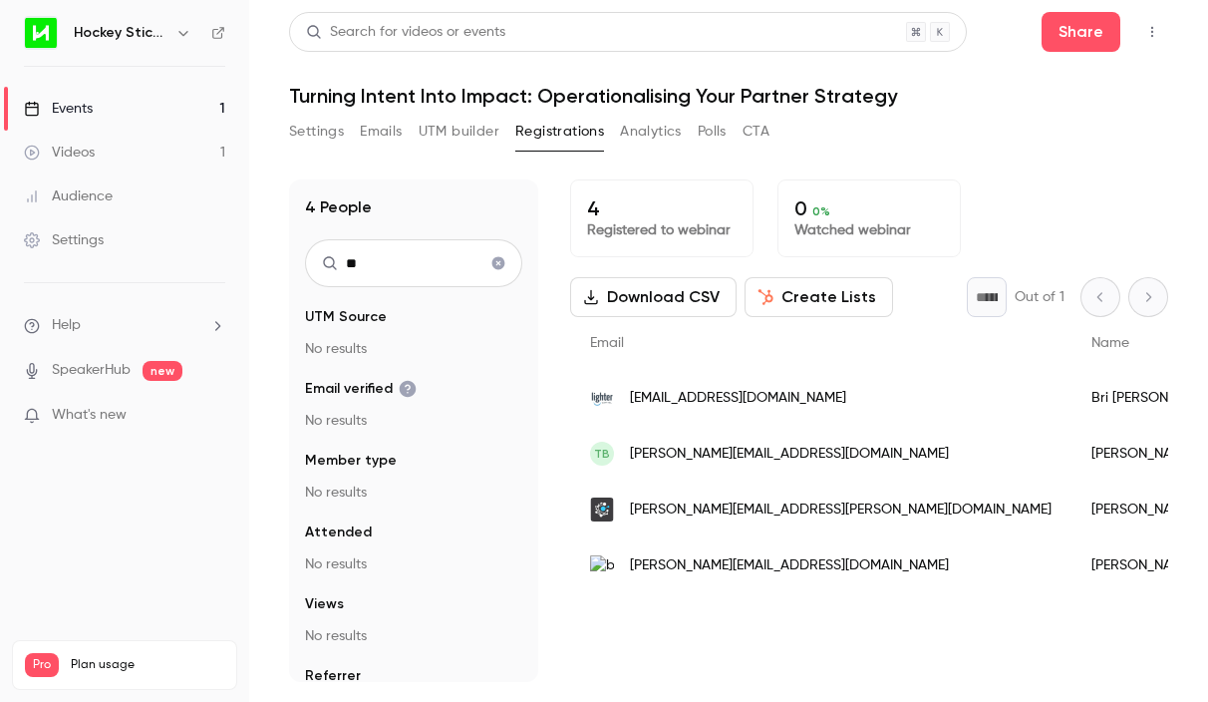
type input "*"
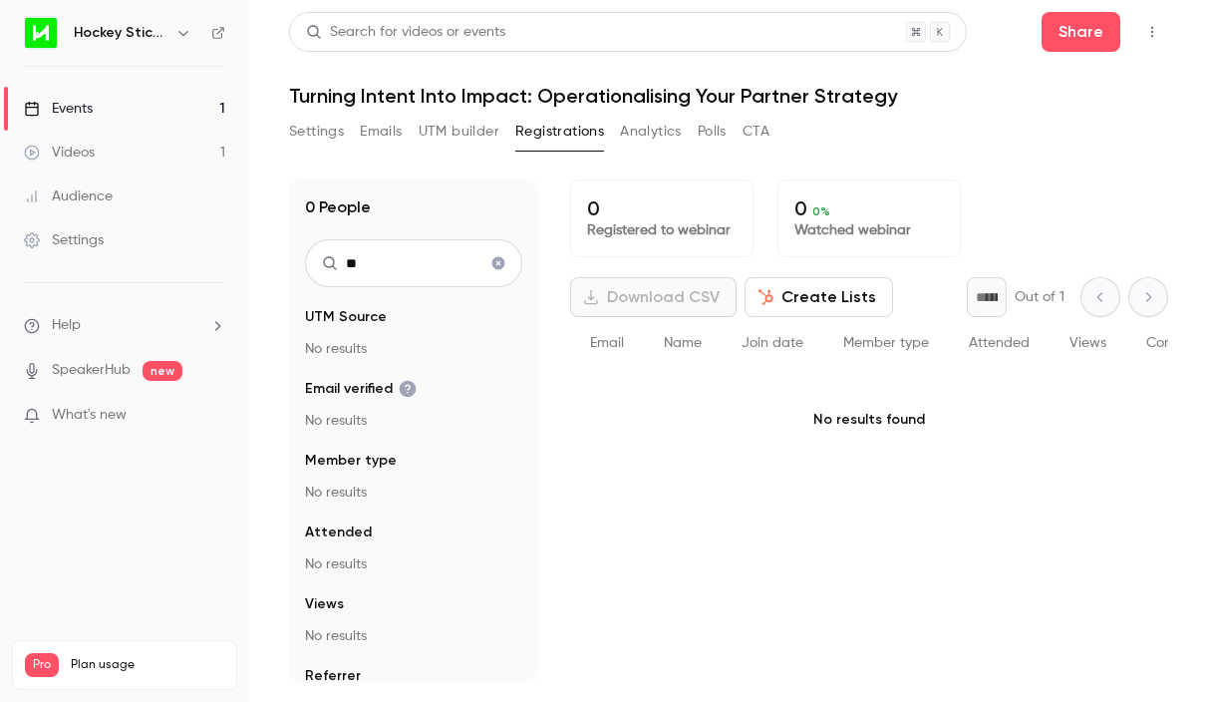
type input "*"
type input "****"
click at [496, 261] on icon "Clear search" at bounding box center [498, 263] width 16 height 14
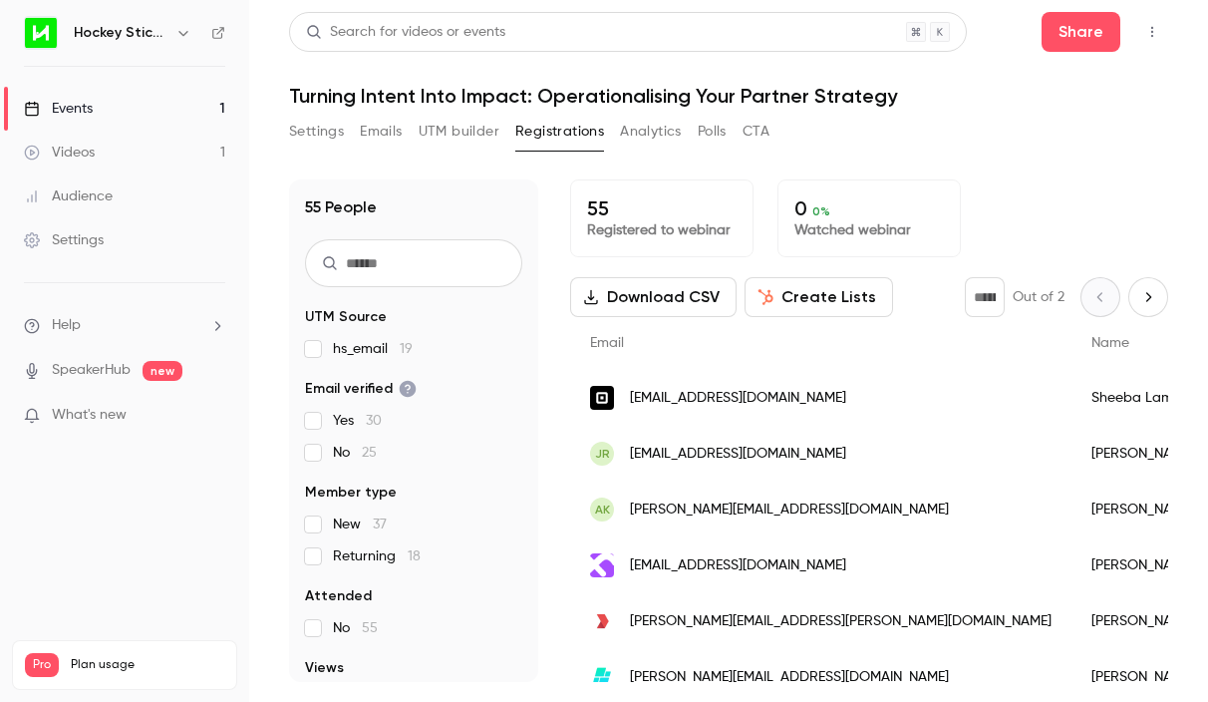
click at [389, 275] on input "text" at bounding box center [413, 263] width 217 height 48
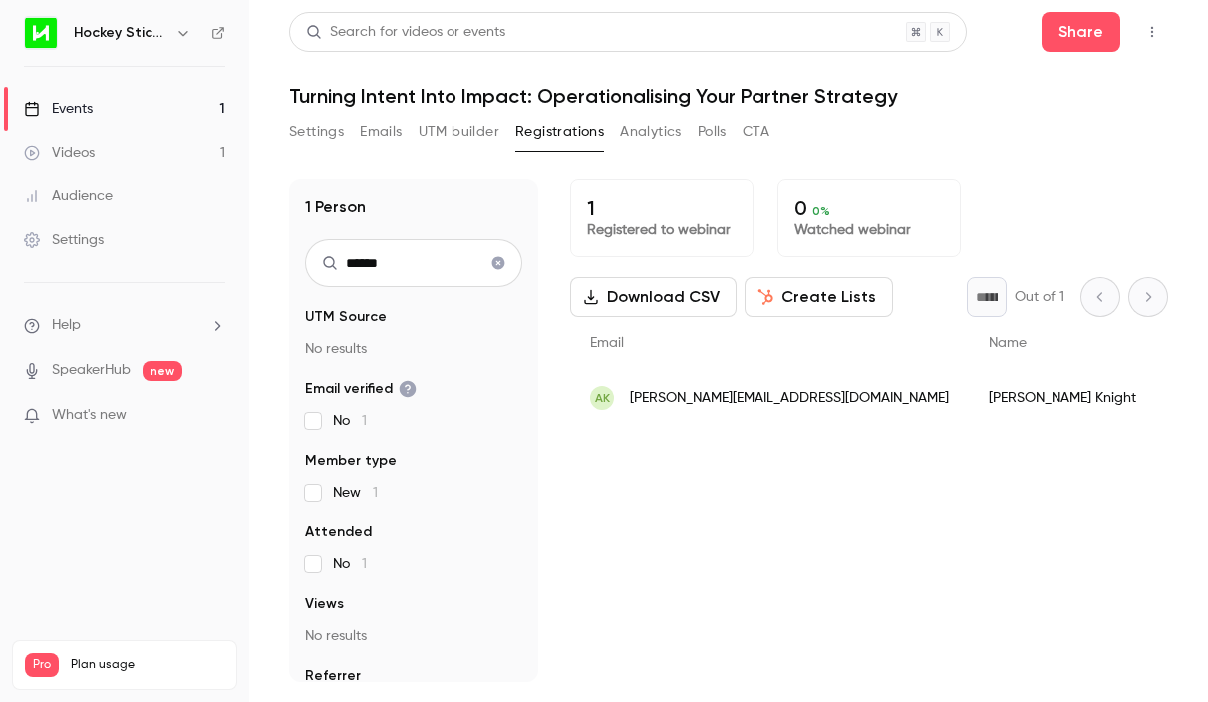
type input "******"
click at [503, 256] on icon "Clear search" at bounding box center [498, 263] width 16 height 14
